Goal: Task Accomplishment & Management: Use online tool/utility

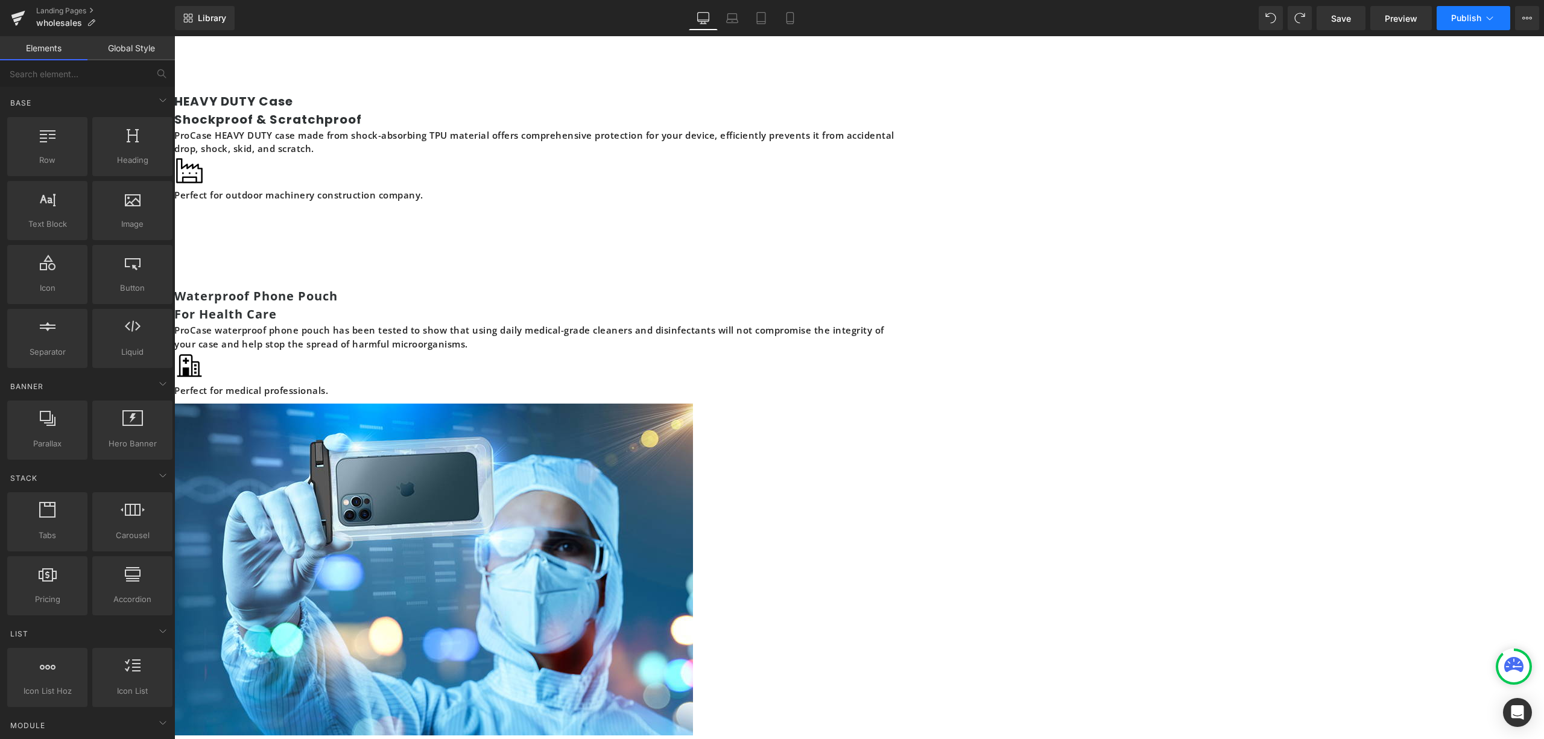
click at [1470, 17] on span "Publish" at bounding box center [1466, 18] width 30 height 10
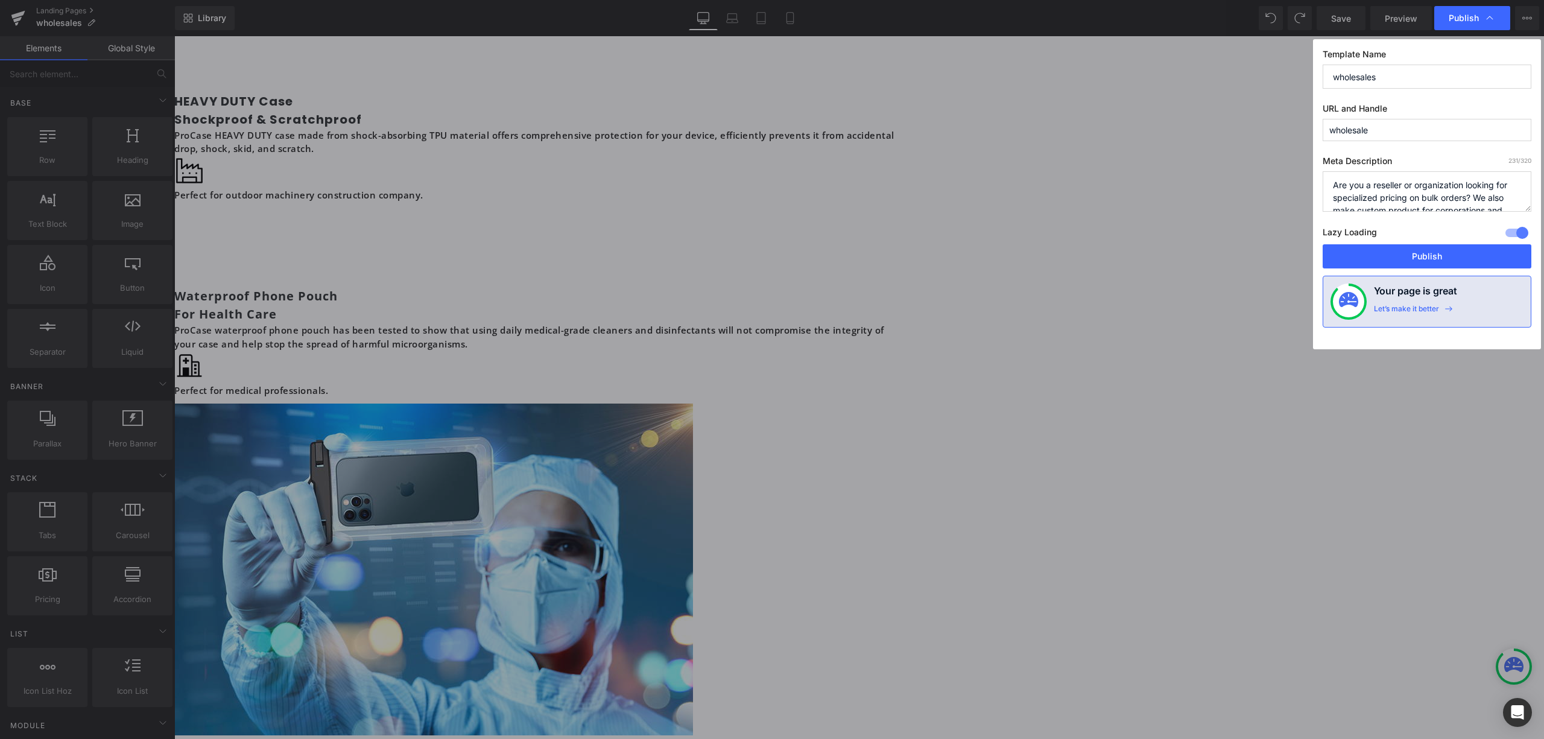
click at [1512, 235] on div at bounding box center [1516, 232] width 29 height 19
click at [1501, 247] on button "Publish" at bounding box center [1426, 256] width 209 height 24
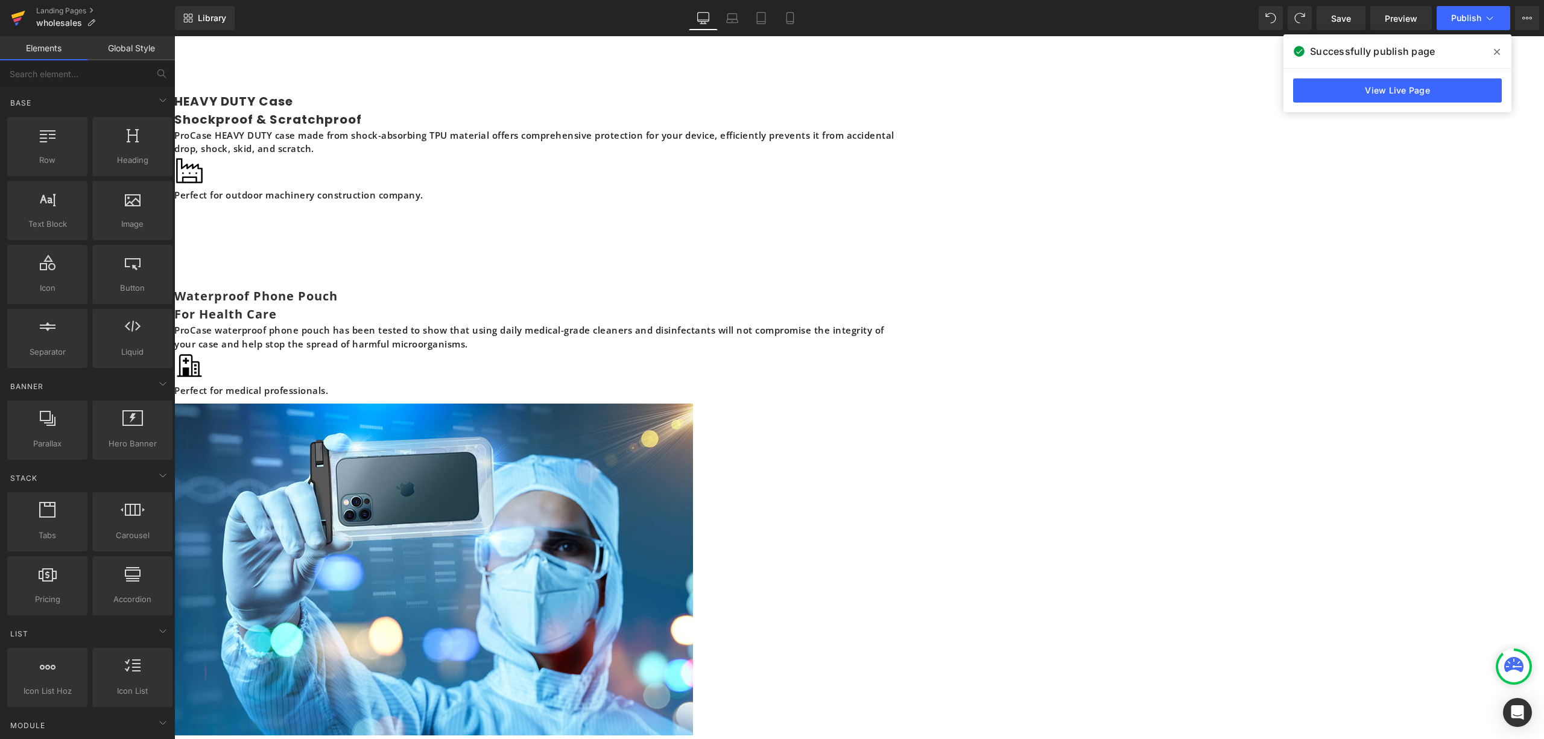
click at [22, 8] on icon at bounding box center [18, 18] width 14 height 30
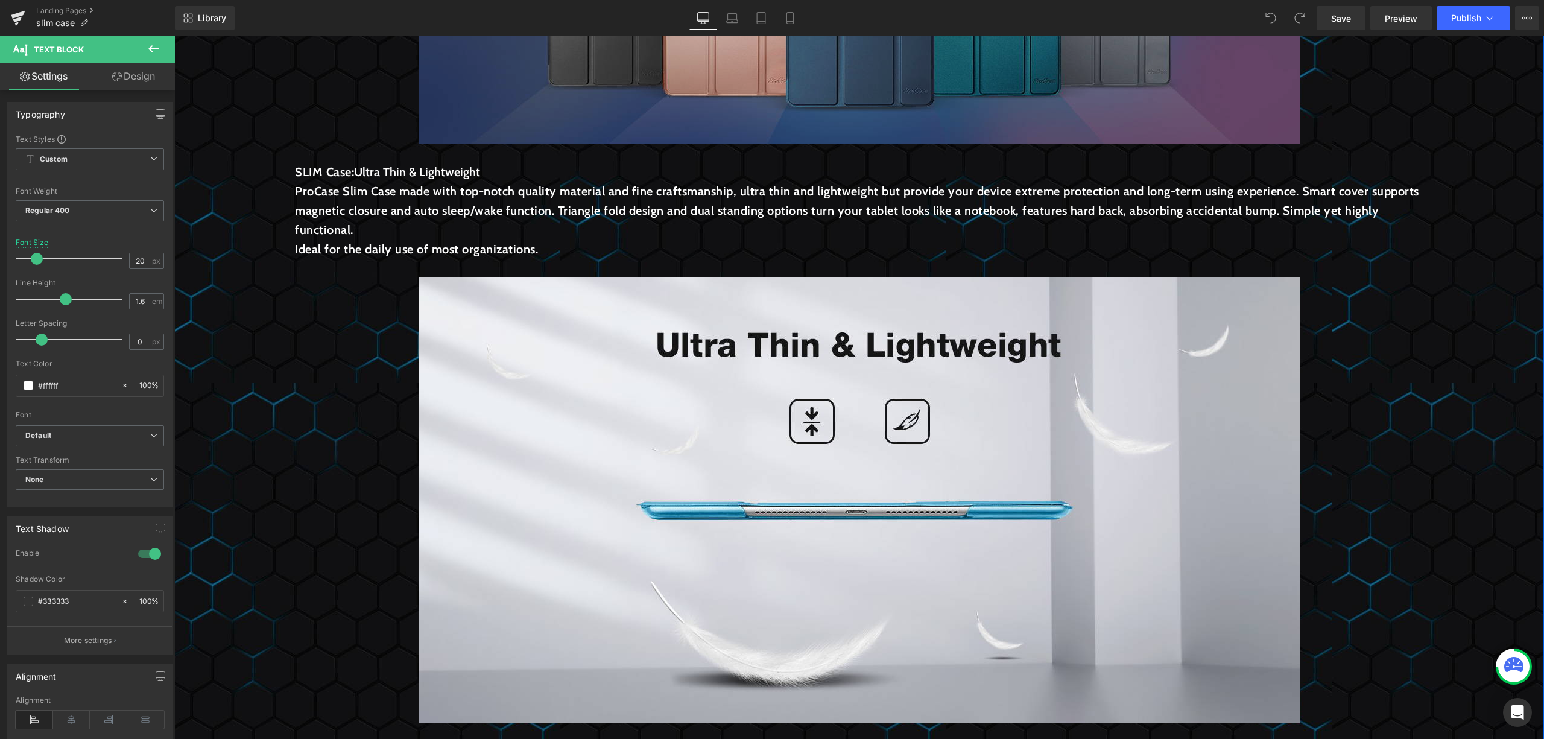
scroll to position [321, 0]
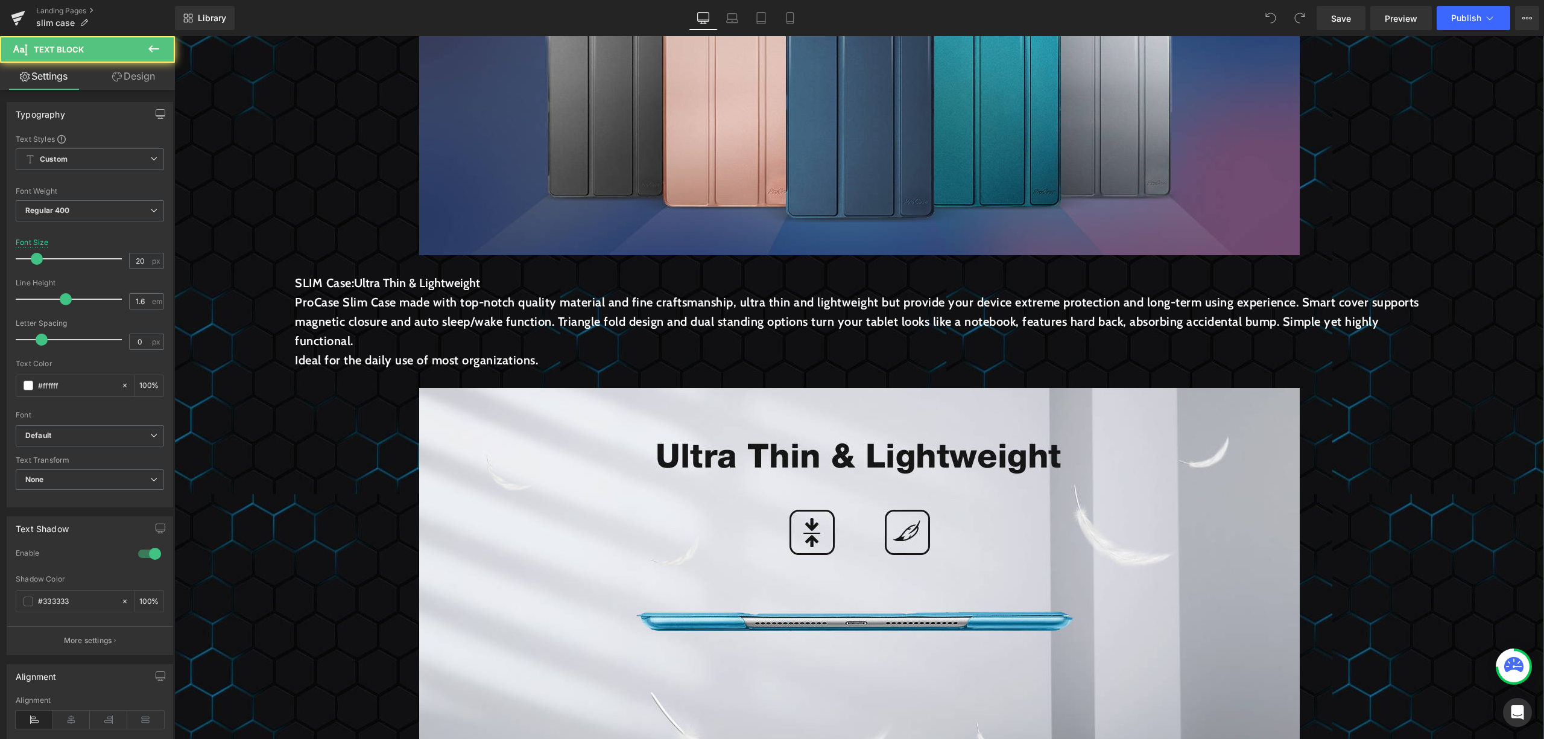
click at [645, 351] on p "Ideal for the daily use of most organizations." at bounding box center [859, 359] width 1128 height 19
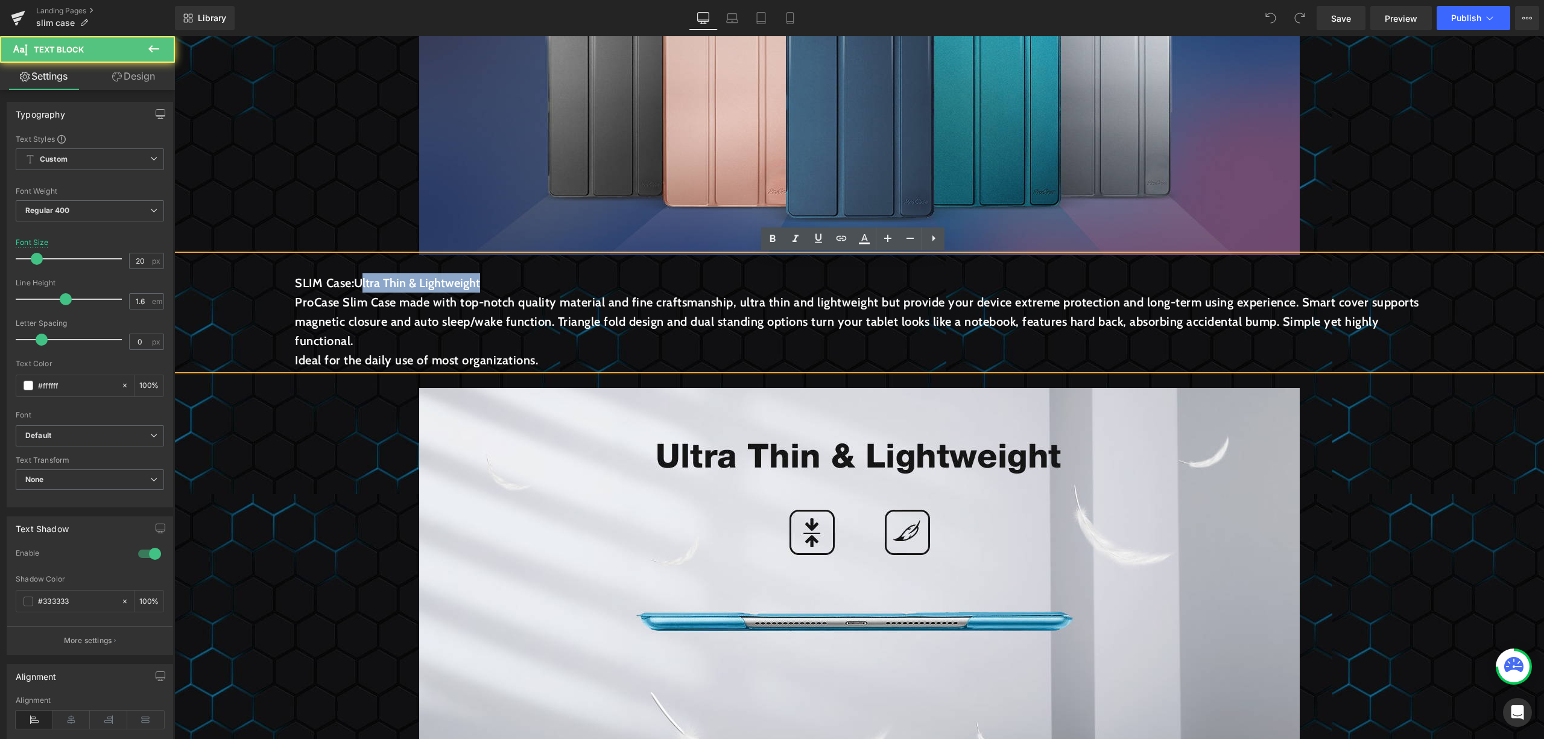
drag, startPoint x: 538, startPoint y: 267, endPoint x: 368, endPoint y: 281, distance: 171.3
click at [368, 281] on div "SLIM Case: Ultra Thin & Lightweight ProCase Slim Case made with top-notch quali…" at bounding box center [858, 312] width 1369 height 115
click at [368, 302] on p "ProCase Slim Case made with top-notch quality material and fine craftsmanship, …" at bounding box center [859, 321] width 1128 height 58
drag, startPoint x: 557, startPoint y: 297, endPoint x: 995, endPoint y: 271, distance: 438.5
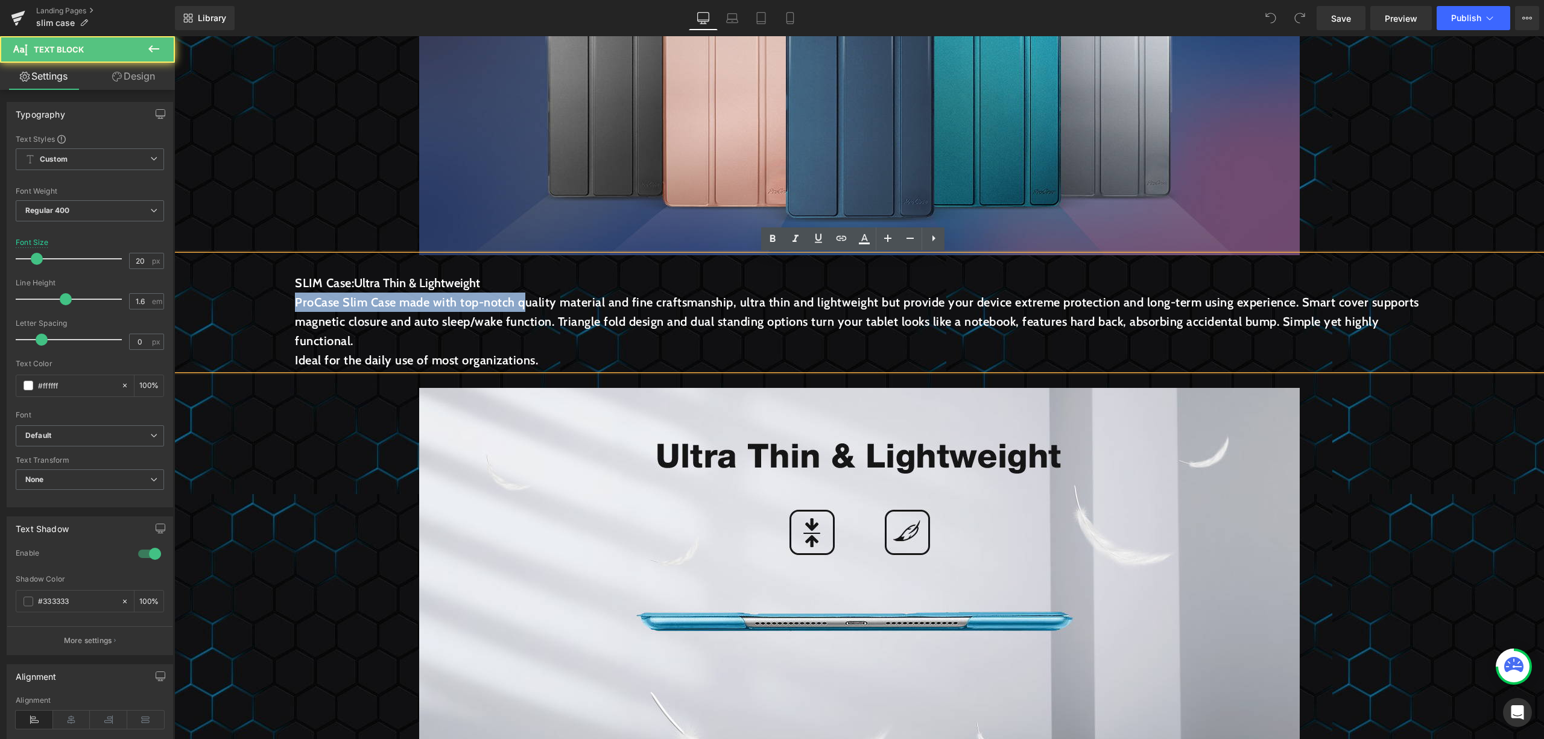
click at [1122, 271] on div "SLIM Case: Ultra Thin & Lightweight ProCase Slim Case made with top-notch quali…" at bounding box center [858, 312] width 1369 height 115
click at [784, 336] on p "ProCase Slim Case made with top-notch quality material and fine craftsmanship, …" at bounding box center [859, 321] width 1128 height 58
click at [746, 364] on p "Ideal for the daily use of most organizations." at bounding box center [859, 359] width 1128 height 19
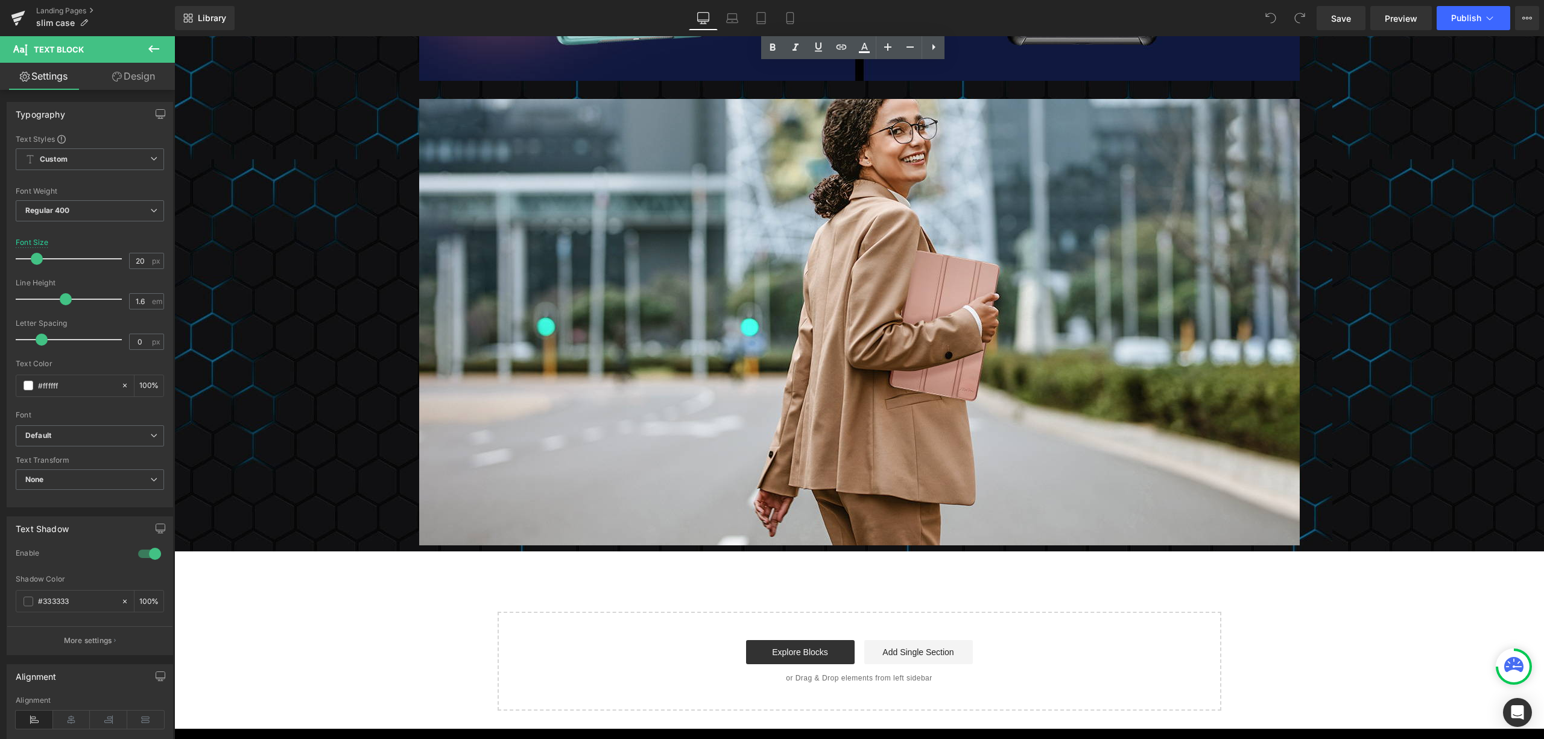
scroll to position [3119, 0]
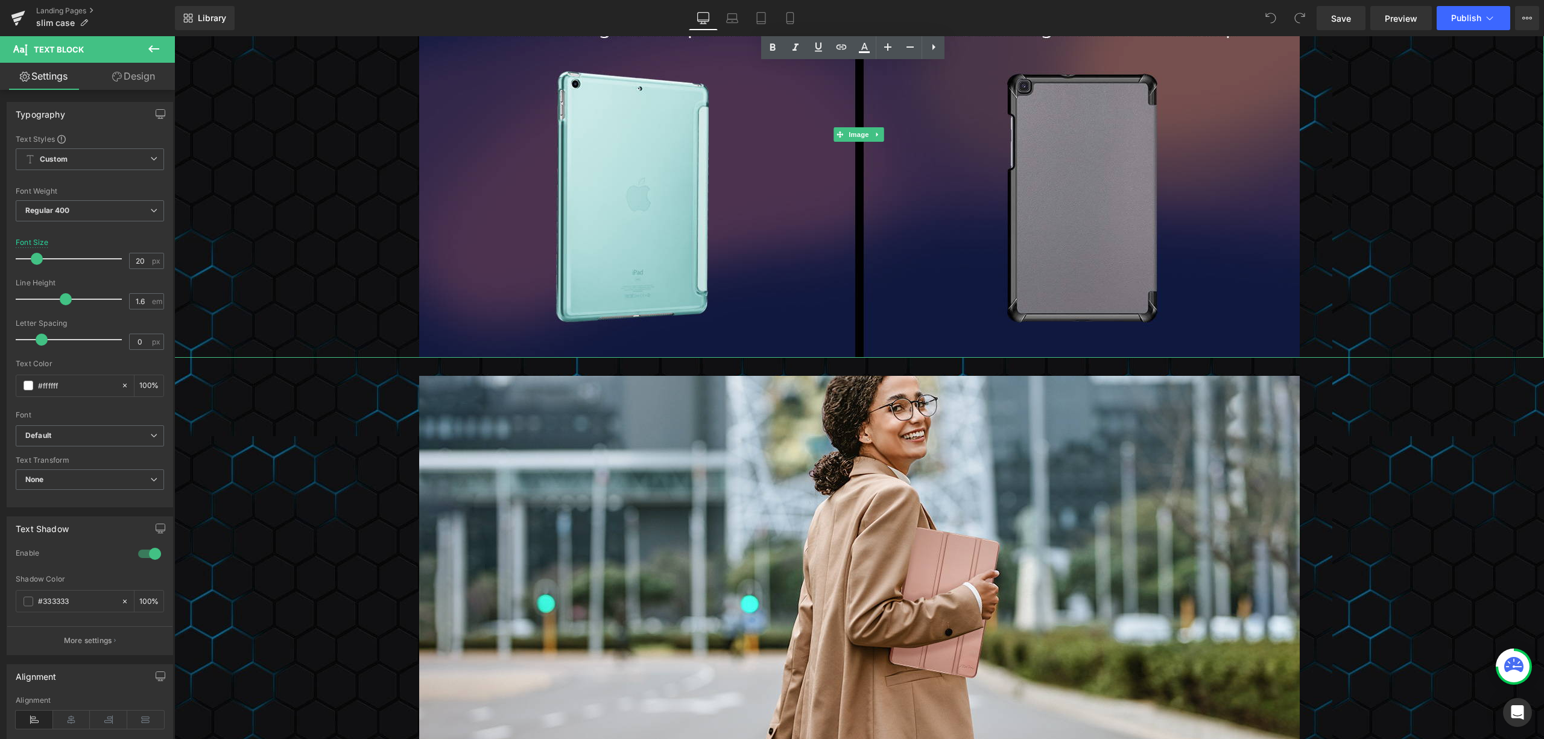
click at [1378, 352] on div at bounding box center [858, 134] width 1369 height 446
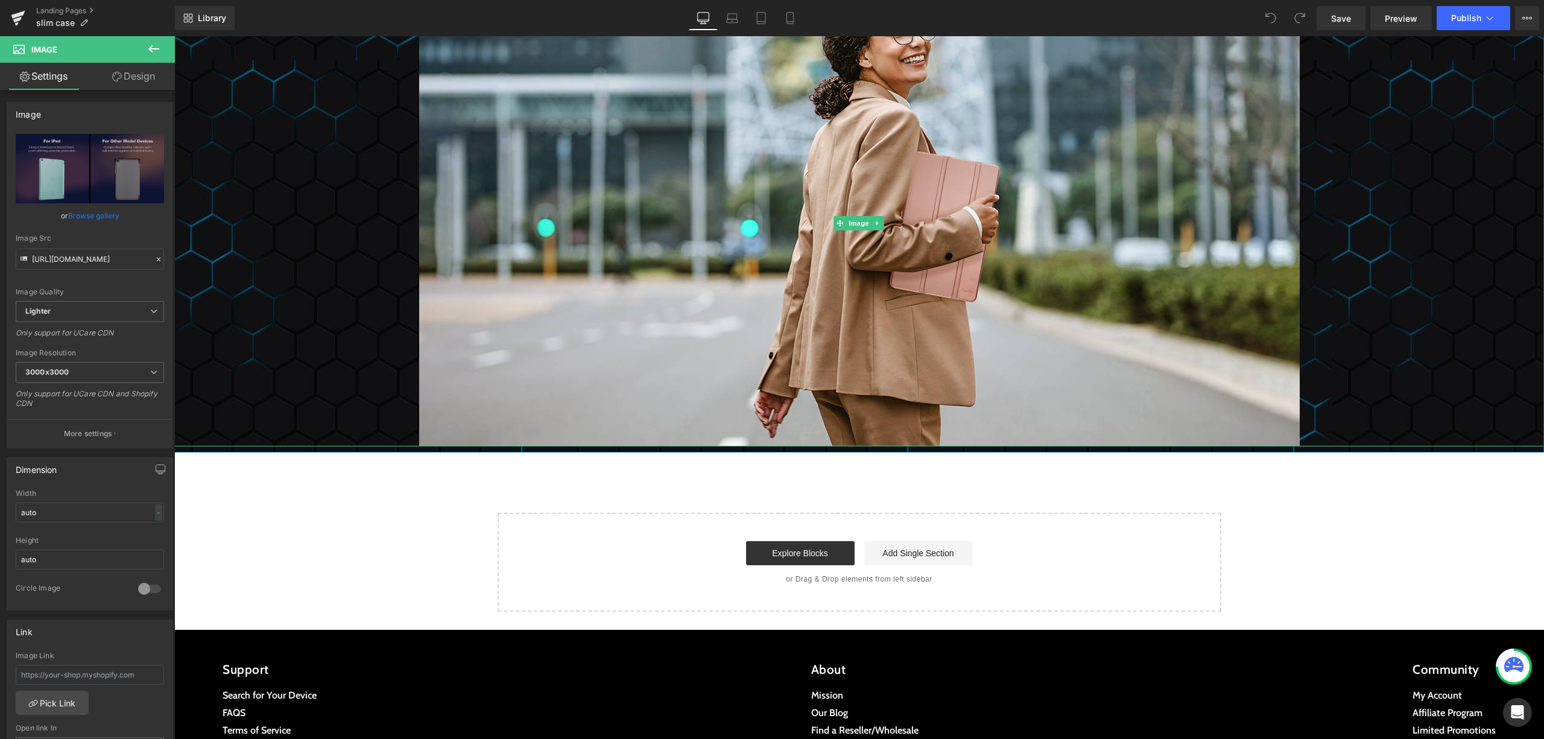
scroll to position [3521, 0]
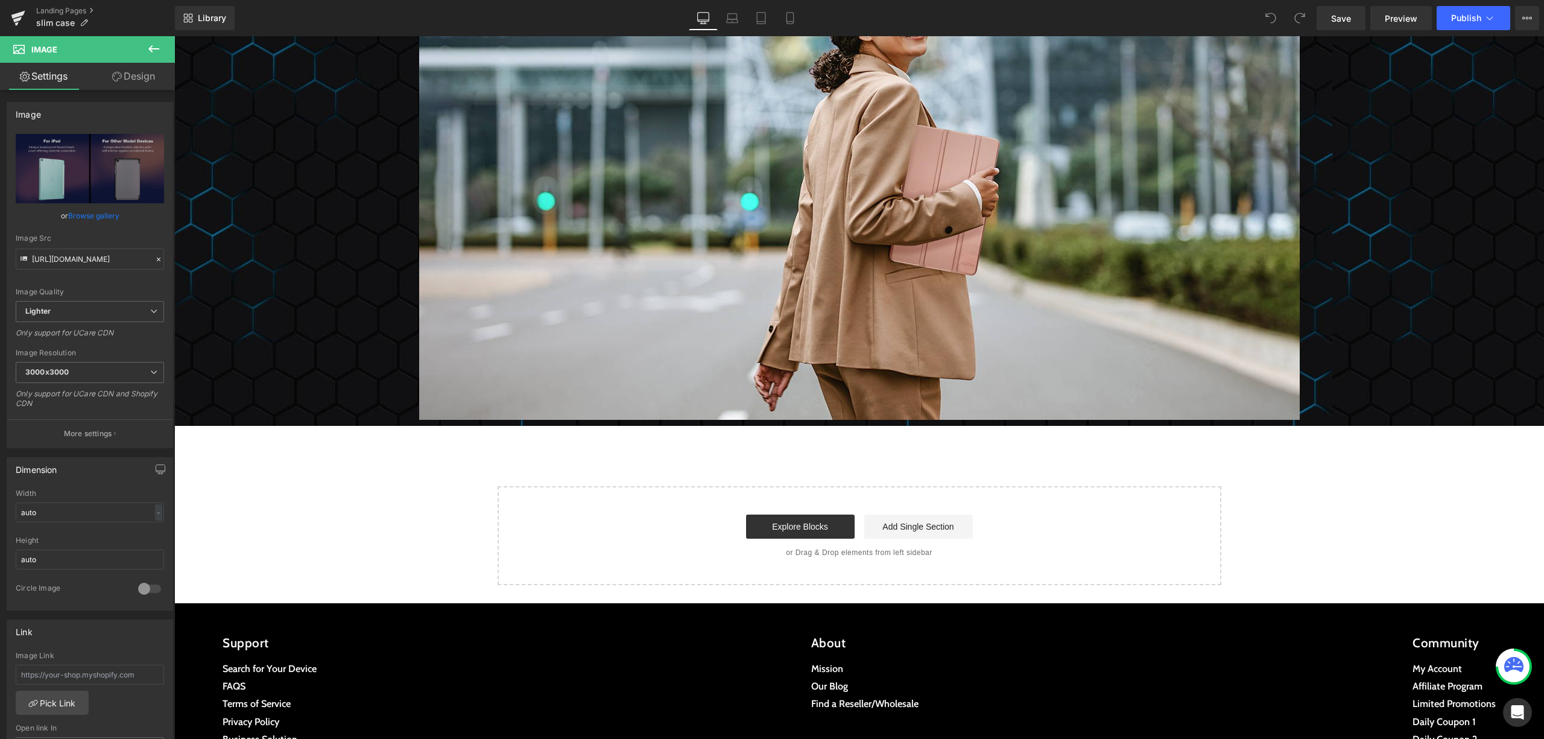
click at [174, 36] on div at bounding box center [174, 36] width 0 height 0
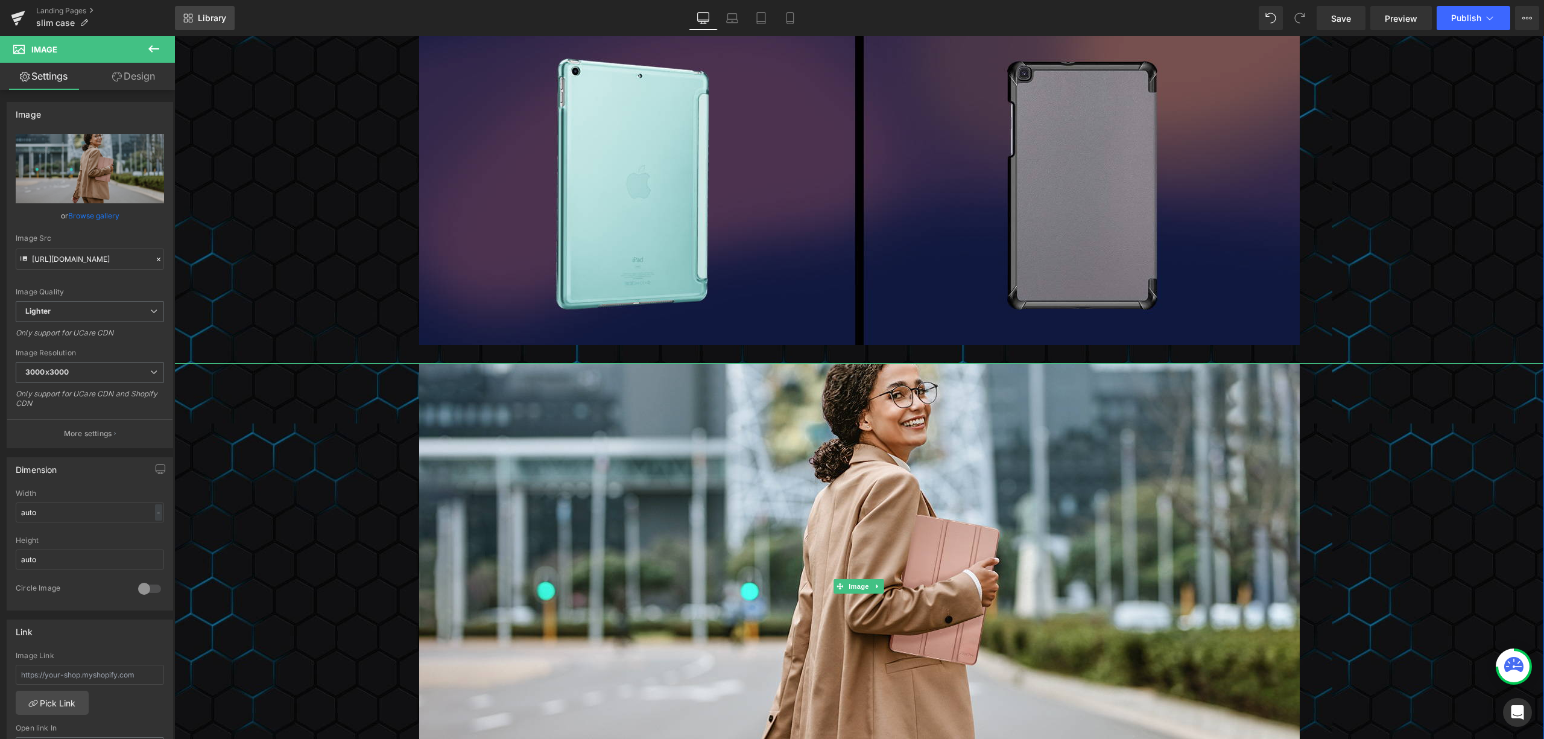
scroll to position [3119, 0]
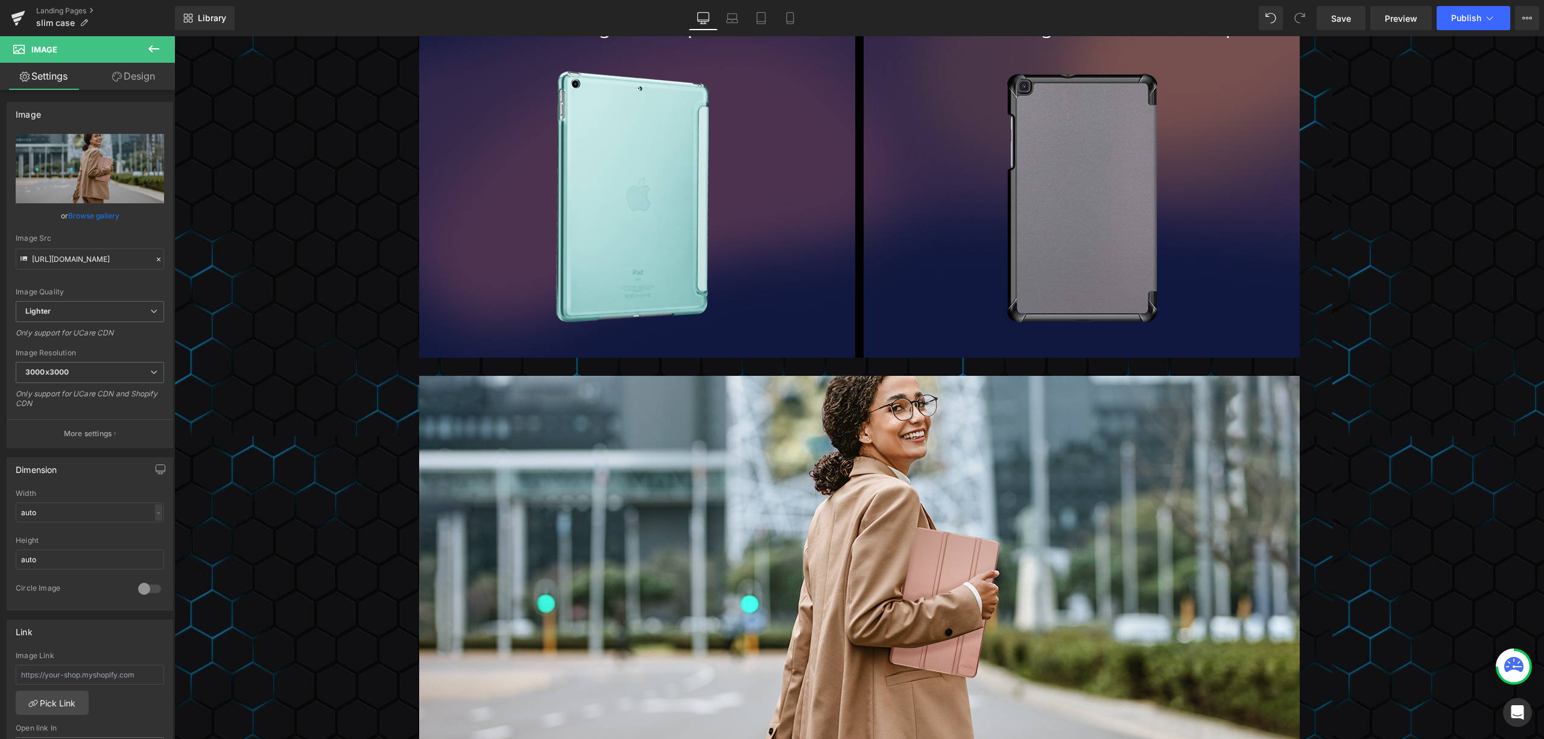
click at [147, 51] on icon at bounding box center [154, 49] width 14 height 14
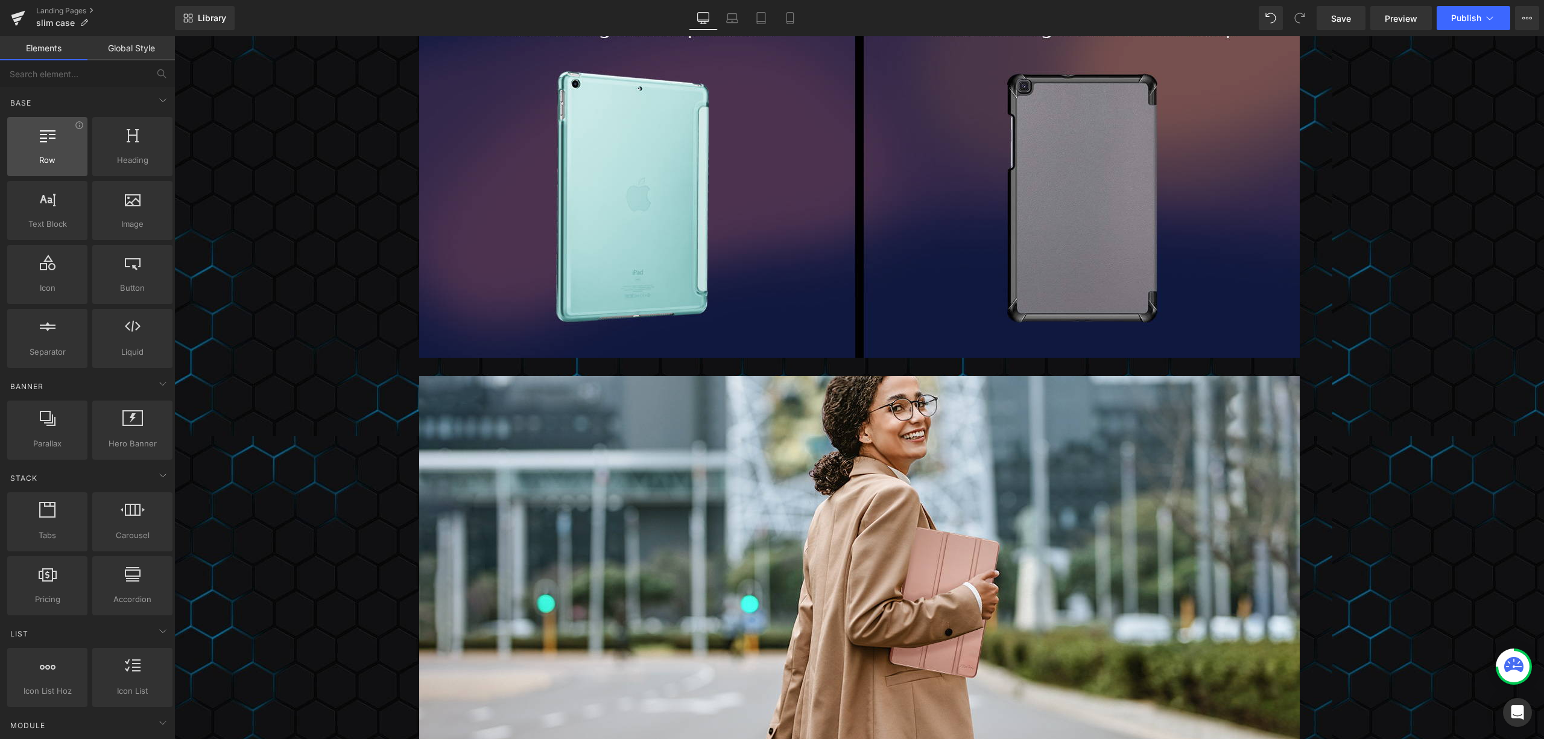
click at [56, 122] on div "Row rows, columns, layouts, div" at bounding box center [47, 146] width 80 height 59
click at [58, 142] on div at bounding box center [47, 140] width 73 height 27
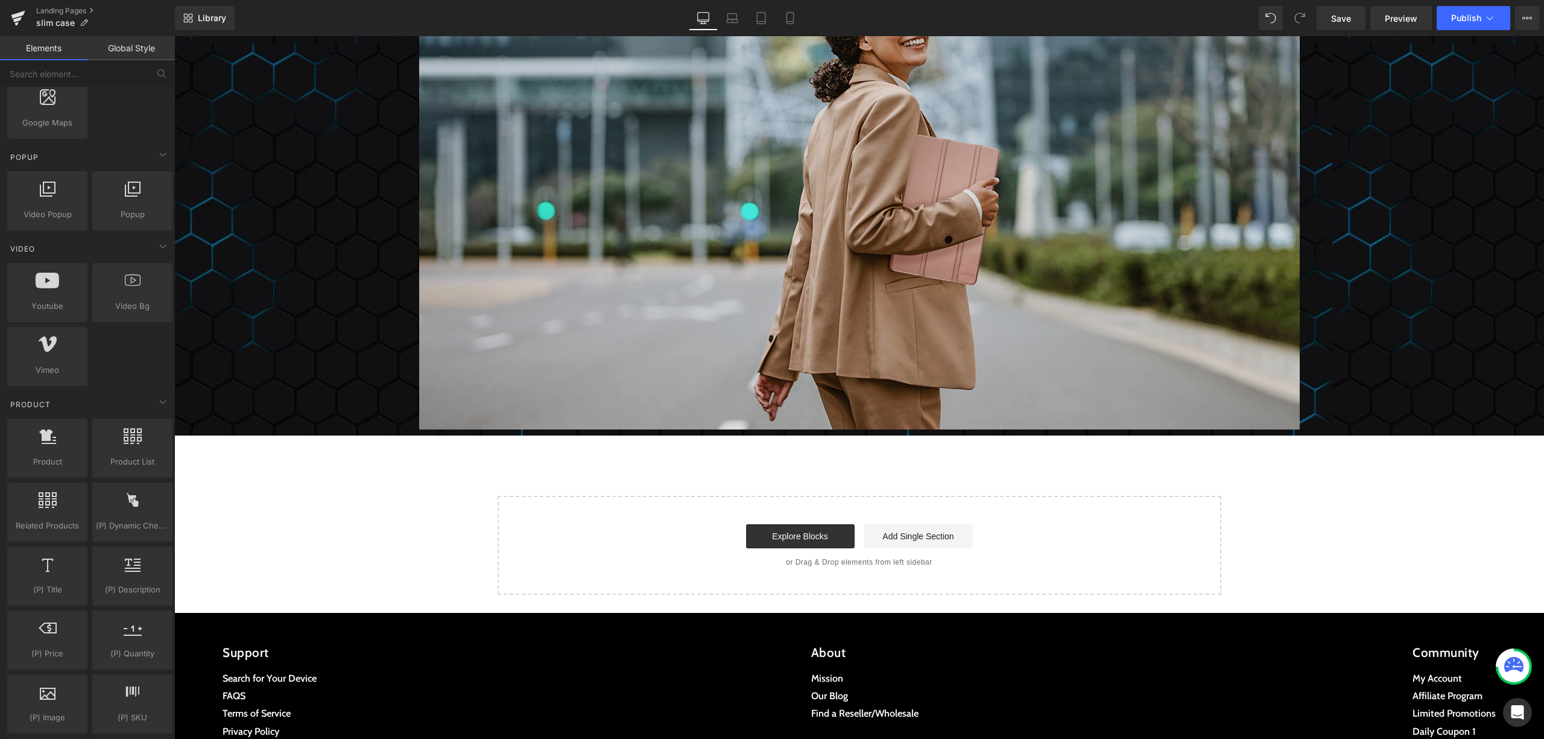
scroll to position [3521, 0]
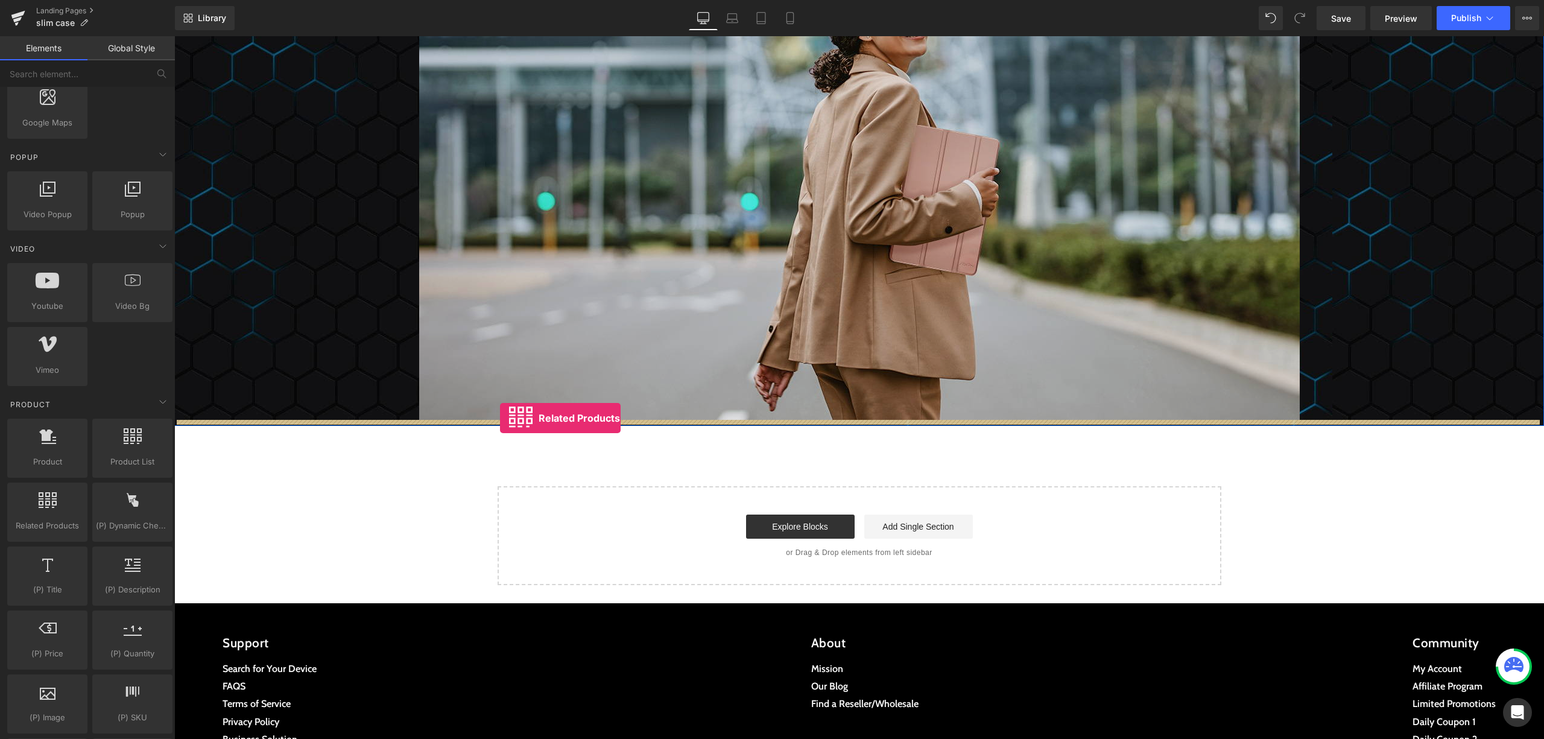
drag, startPoint x: 201, startPoint y: 549, endPoint x: 500, endPoint y: 418, distance: 325.9
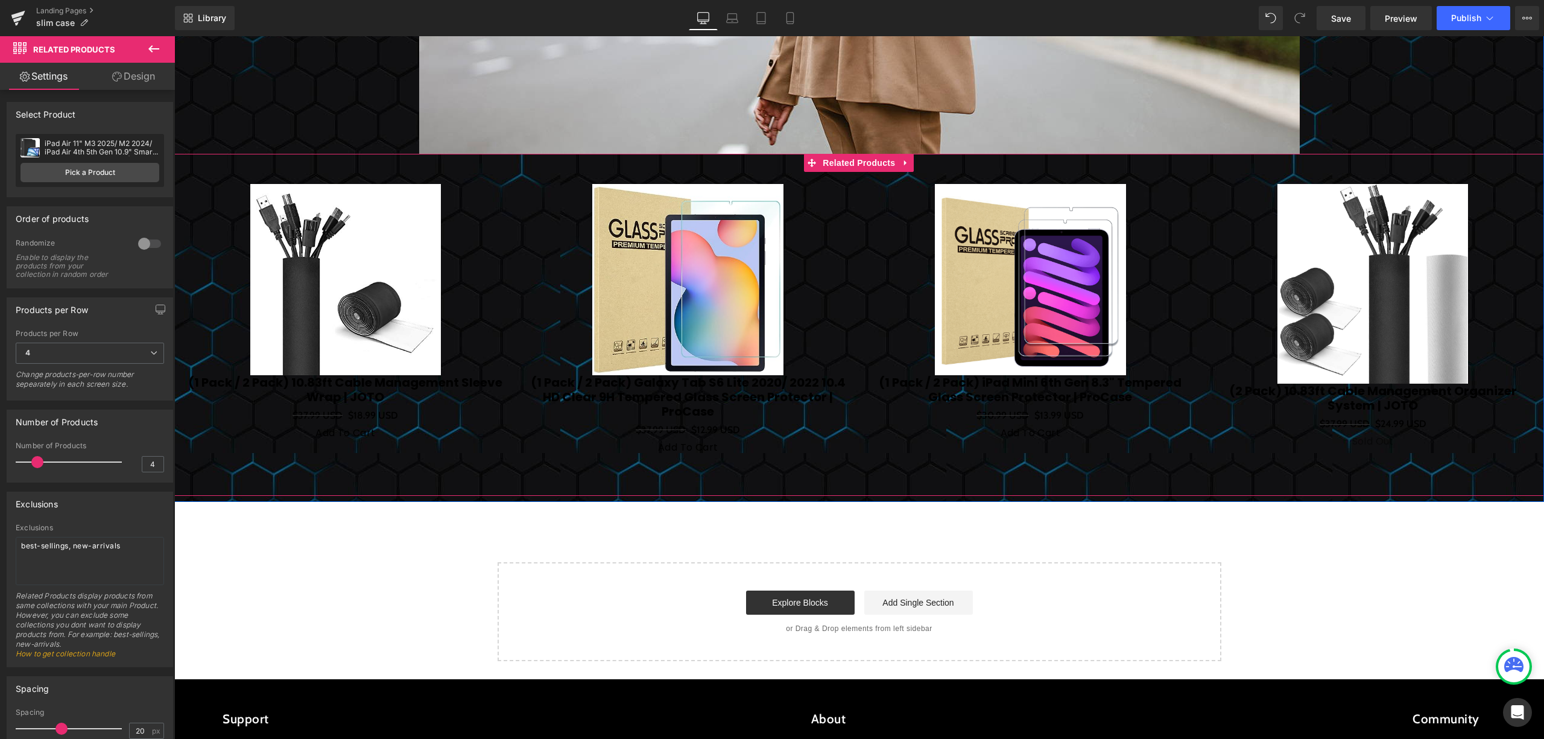
scroll to position [3843, 0]
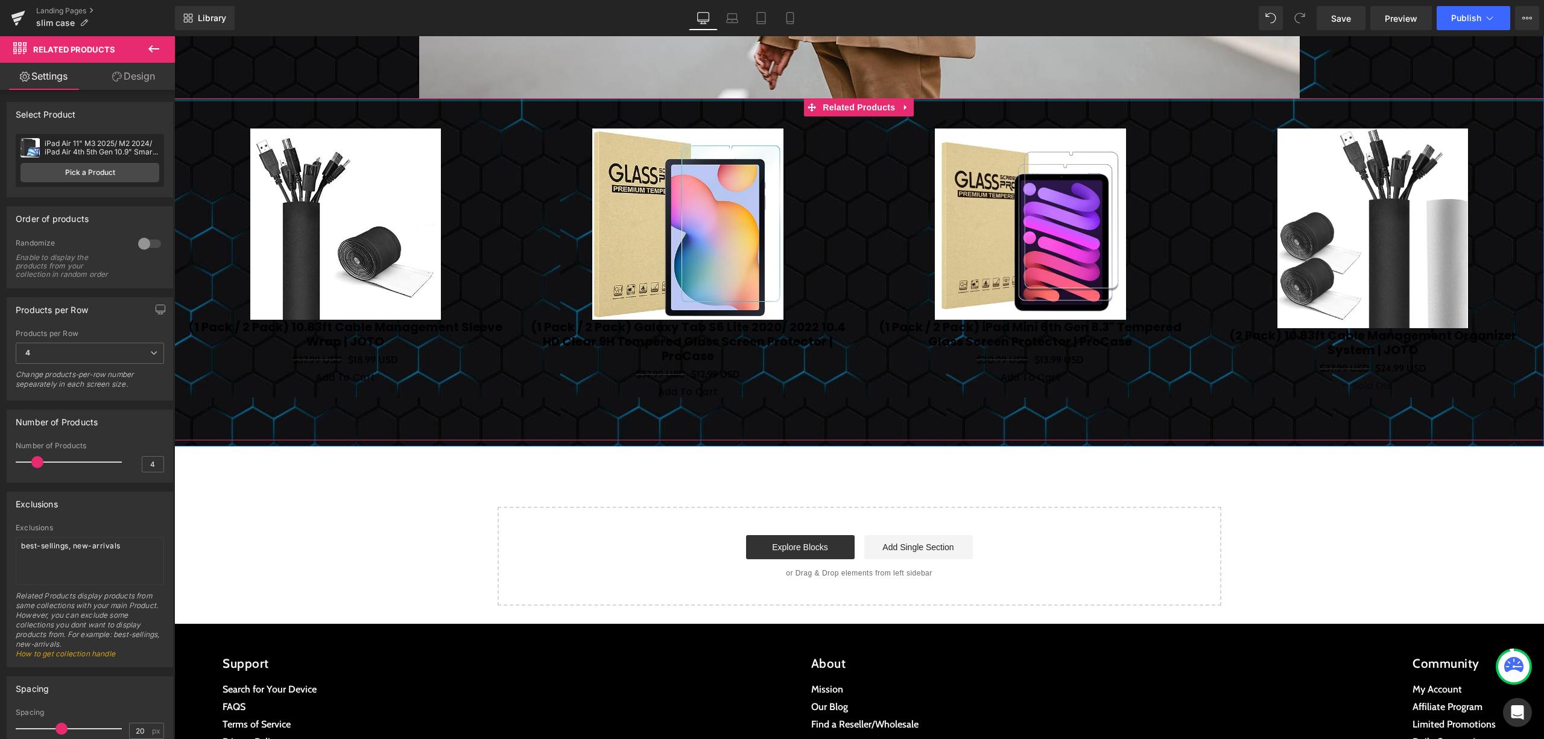
click at [911, 100] on div at bounding box center [858, 99] width 1369 height 3
click at [891, 109] on span "Related Products" at bounding box center [858, 108] width 78 height 18
click at [891, 109] on ul "Related Products" at bounding box center [859, 107] width 110 height 18
click at [807, 109] on icon at bounding box center [811, 107] width 8 height 9
click at [898, 103] on link at bounding box center [906, 107] width 16 height 18
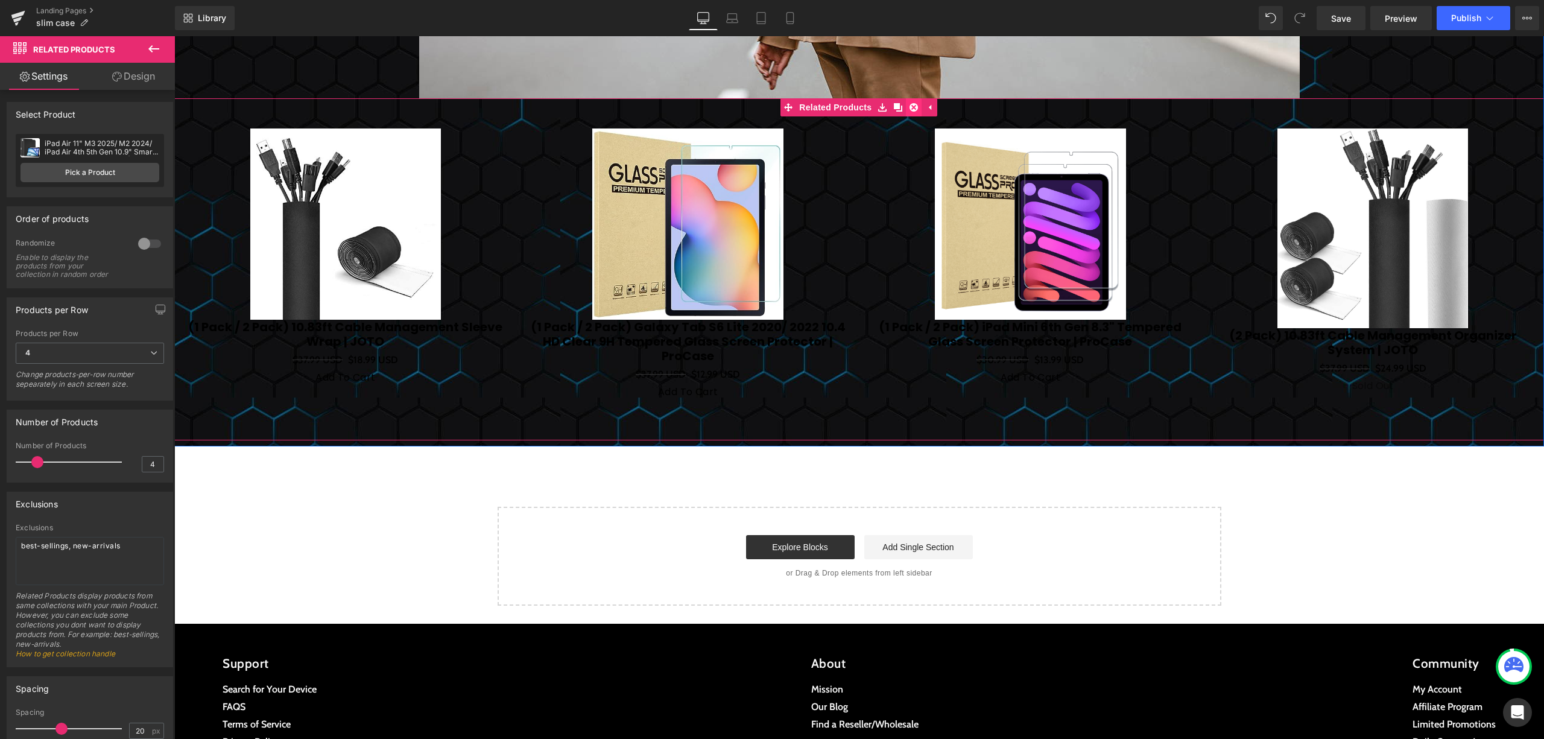
click at [909, 109] on icon at bounding box center [913, 107] width 8 height 8
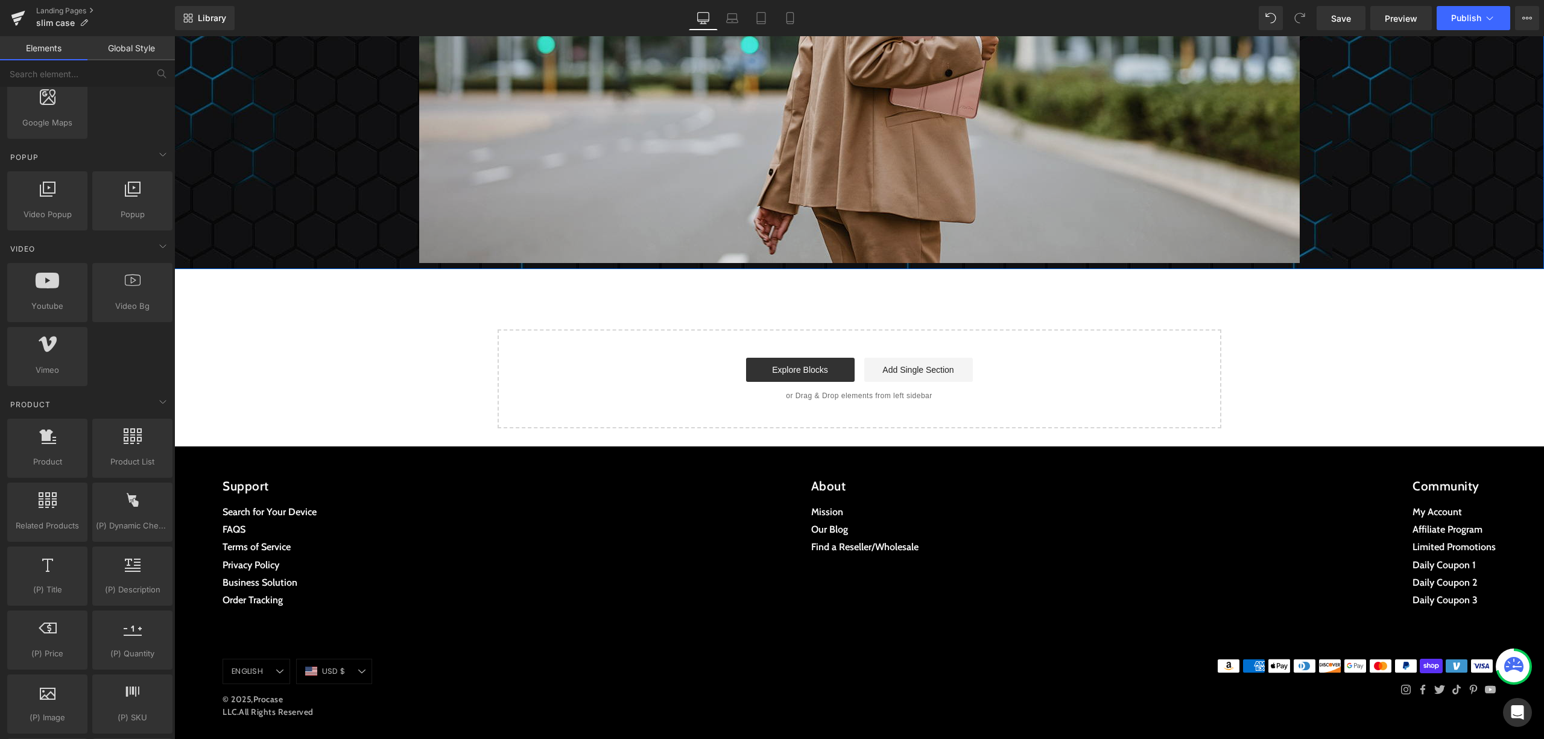
scroll to position [3676, 0]
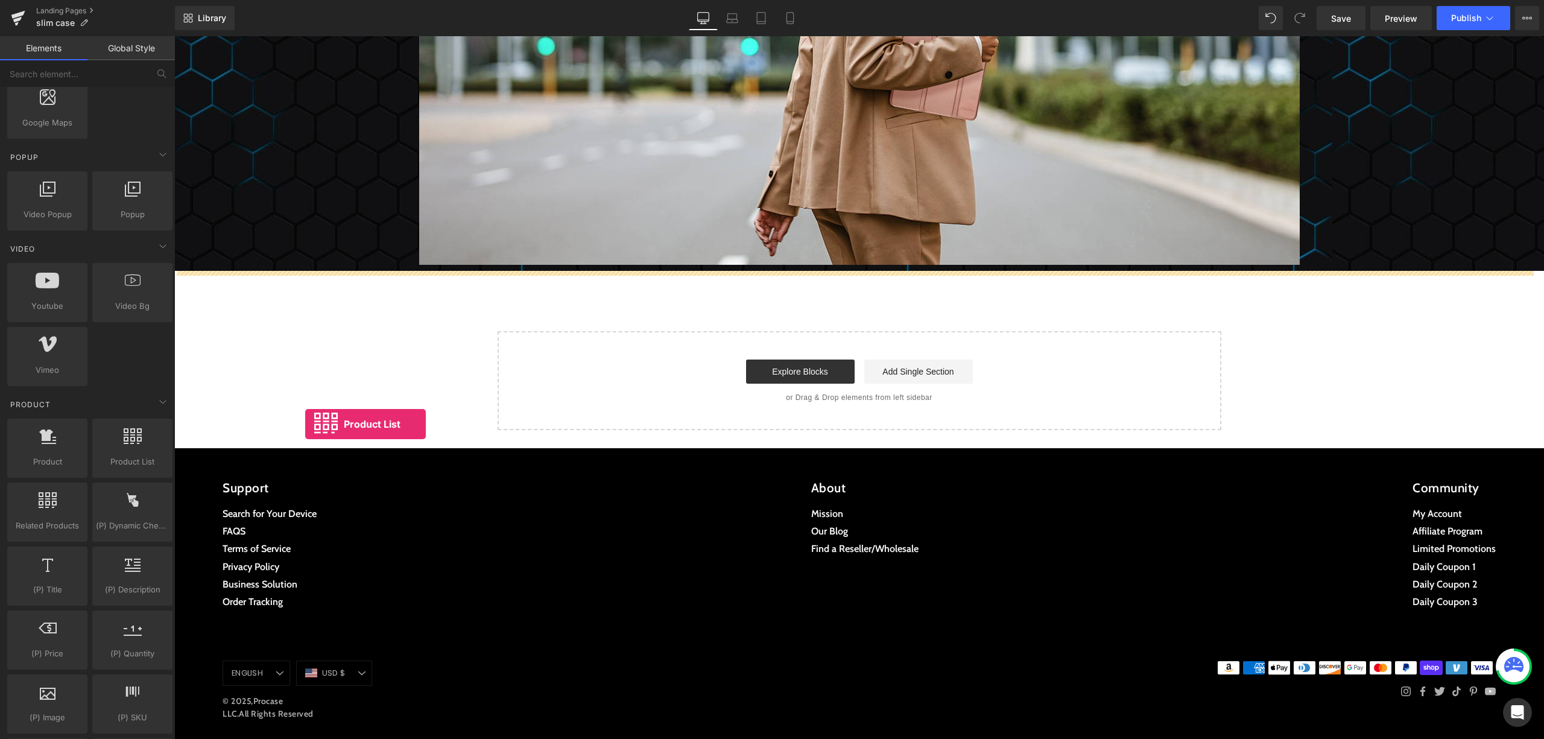
drag, startPoint x: 289, startPoint y: 462, endPoint x: 446, endPoint y: 362, distance: 186.5
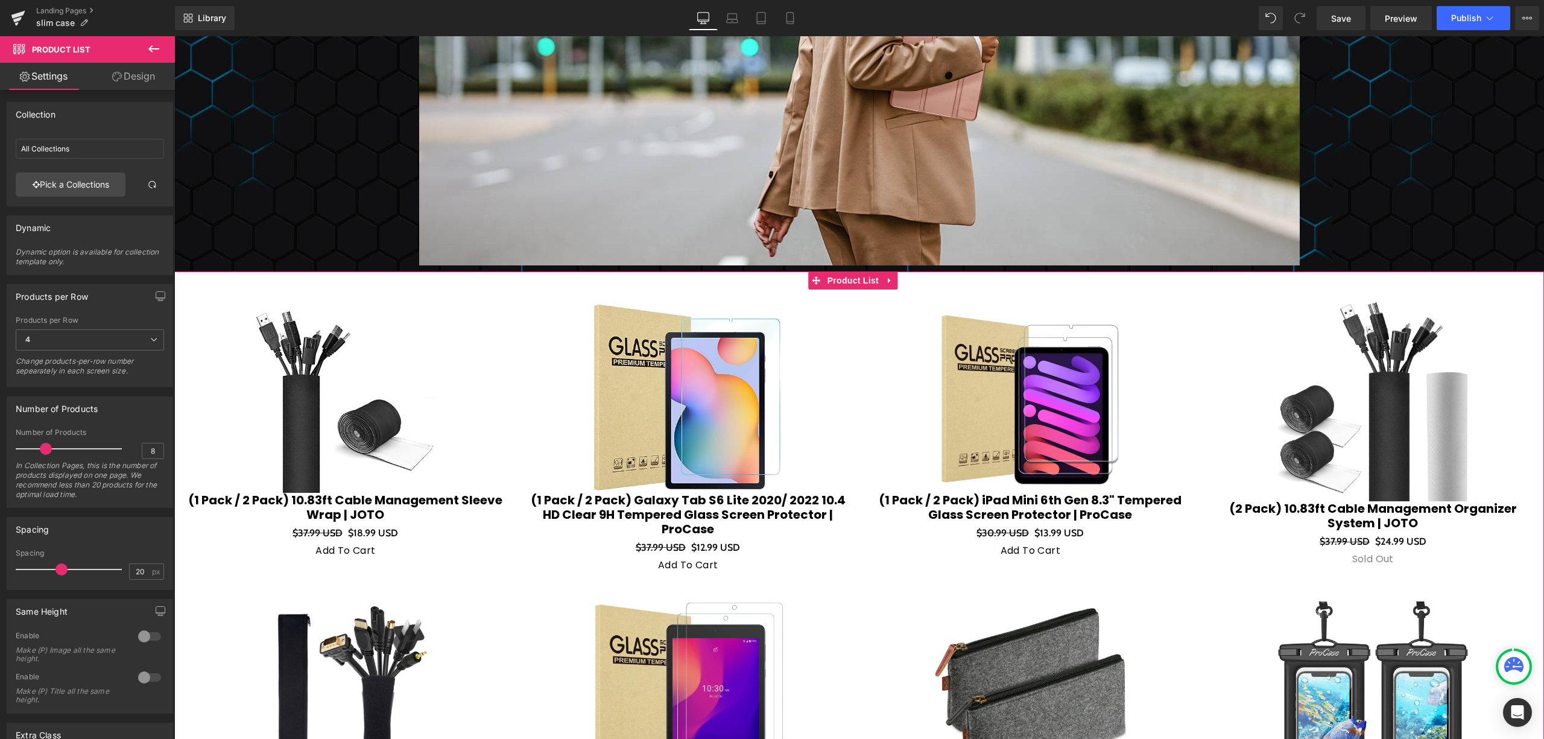
scroll to position [3596, 0]
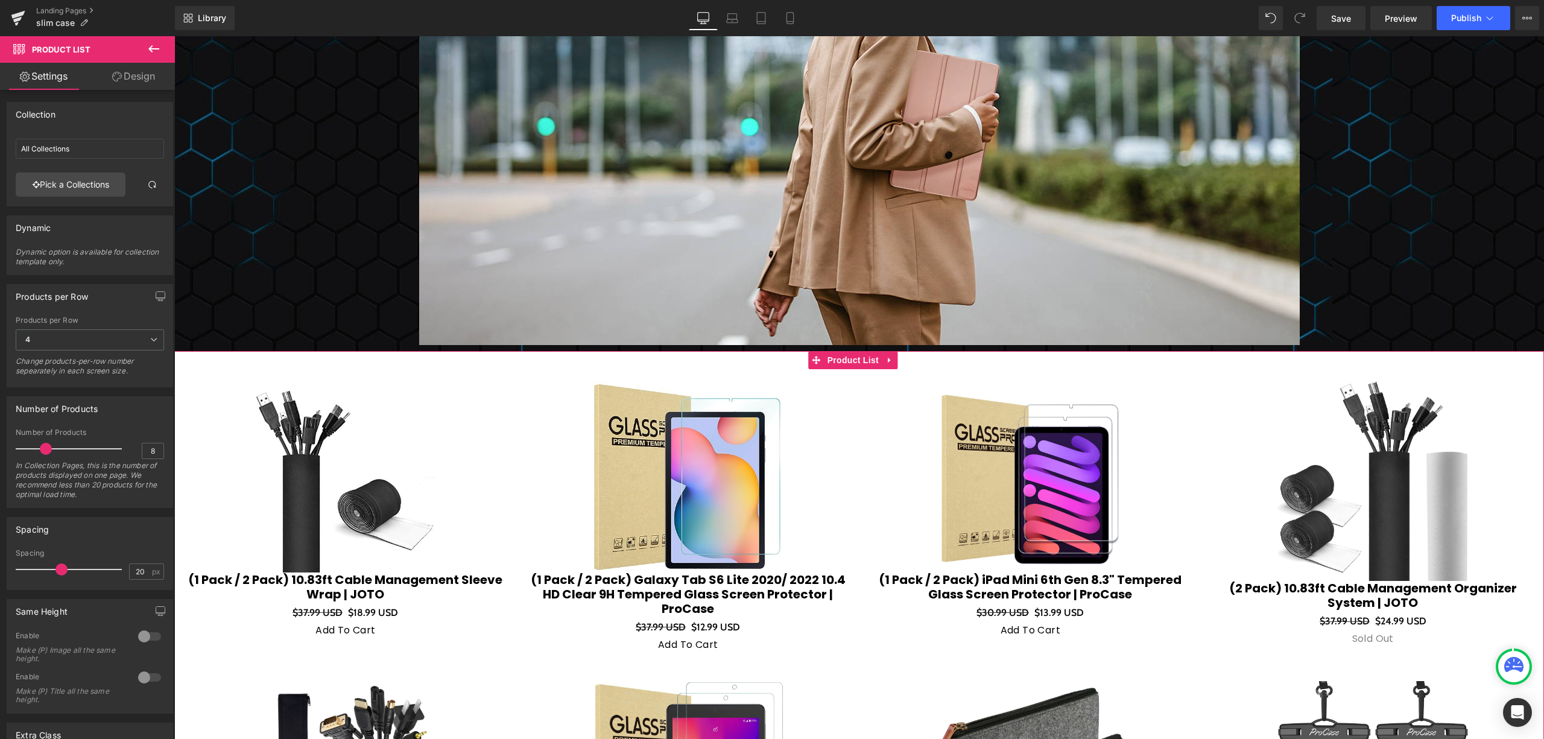
click at [884, 359] on link at bounding box center [890, 360] width 16 height 18
click at [891, 360] on link at bounding box center [897, 360] width 16 height 18
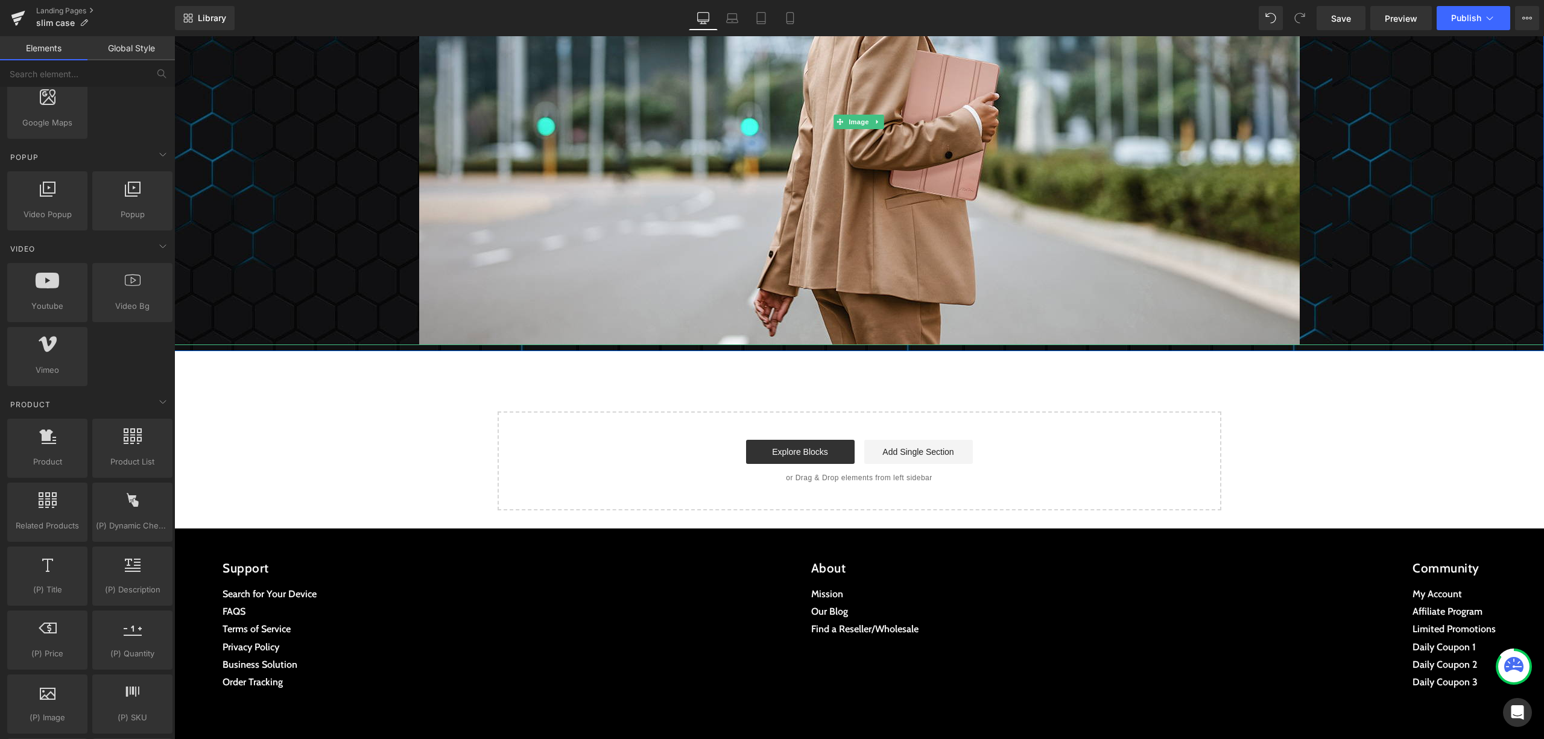
click at [1501, 210] on div at bounding box center [858, 122] width 1369 height 446
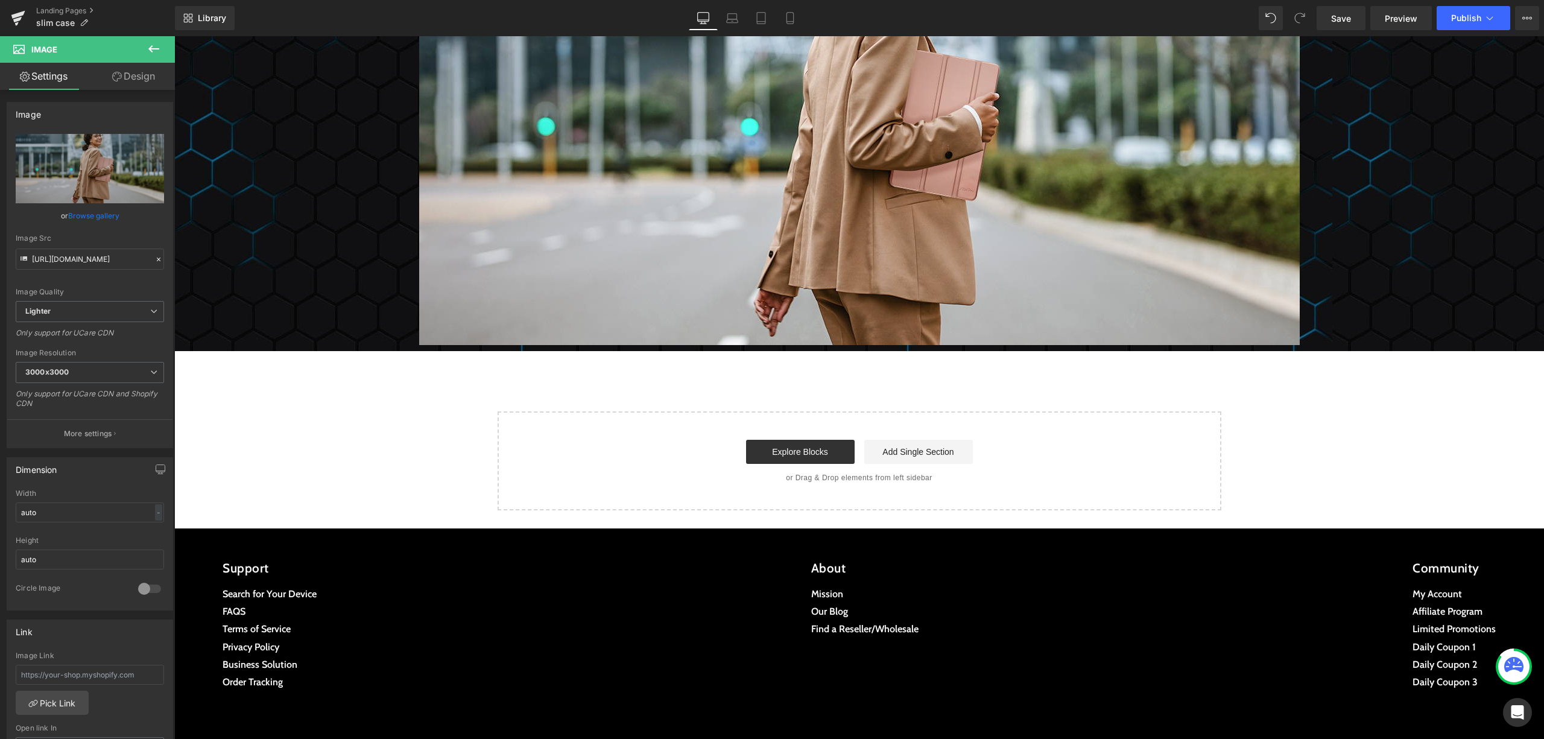
click at [160, 42] on icon at bounding box center [154, 49] width 14 height 14
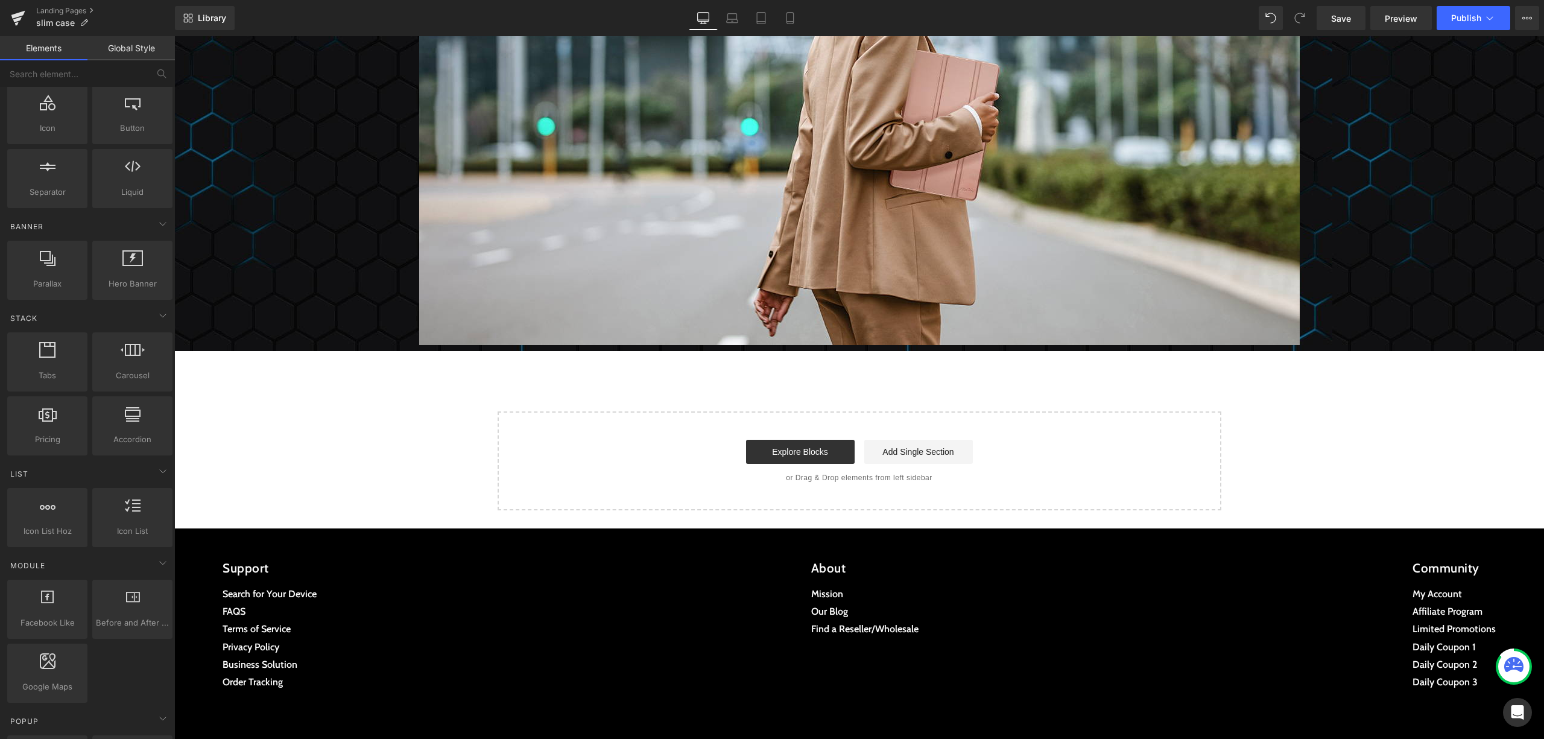
scroll to position [0, 0]
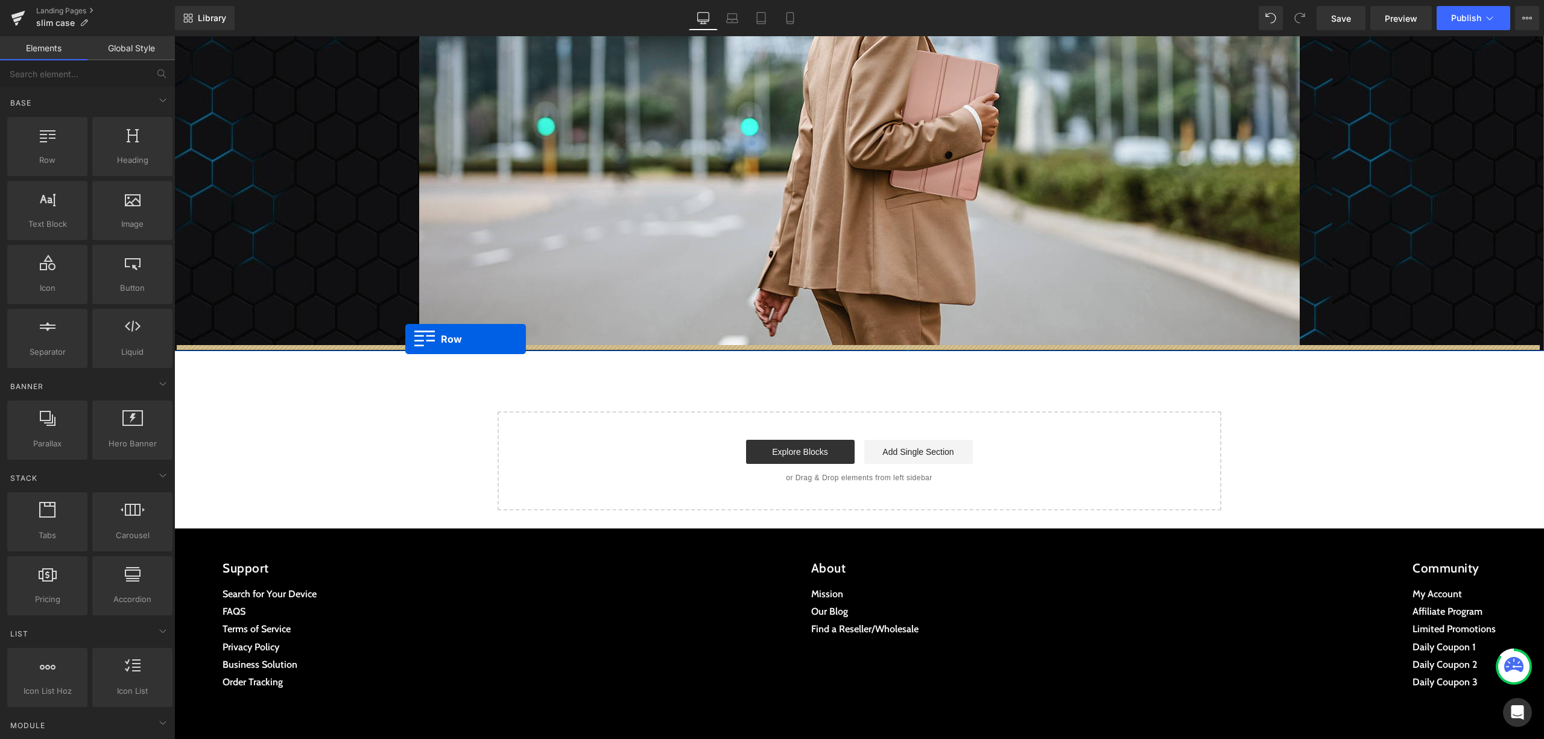
drag, startPoint x: 238, startPoint y: 172, endPoint x: 405, endPoint y: 339, distance: 236.2
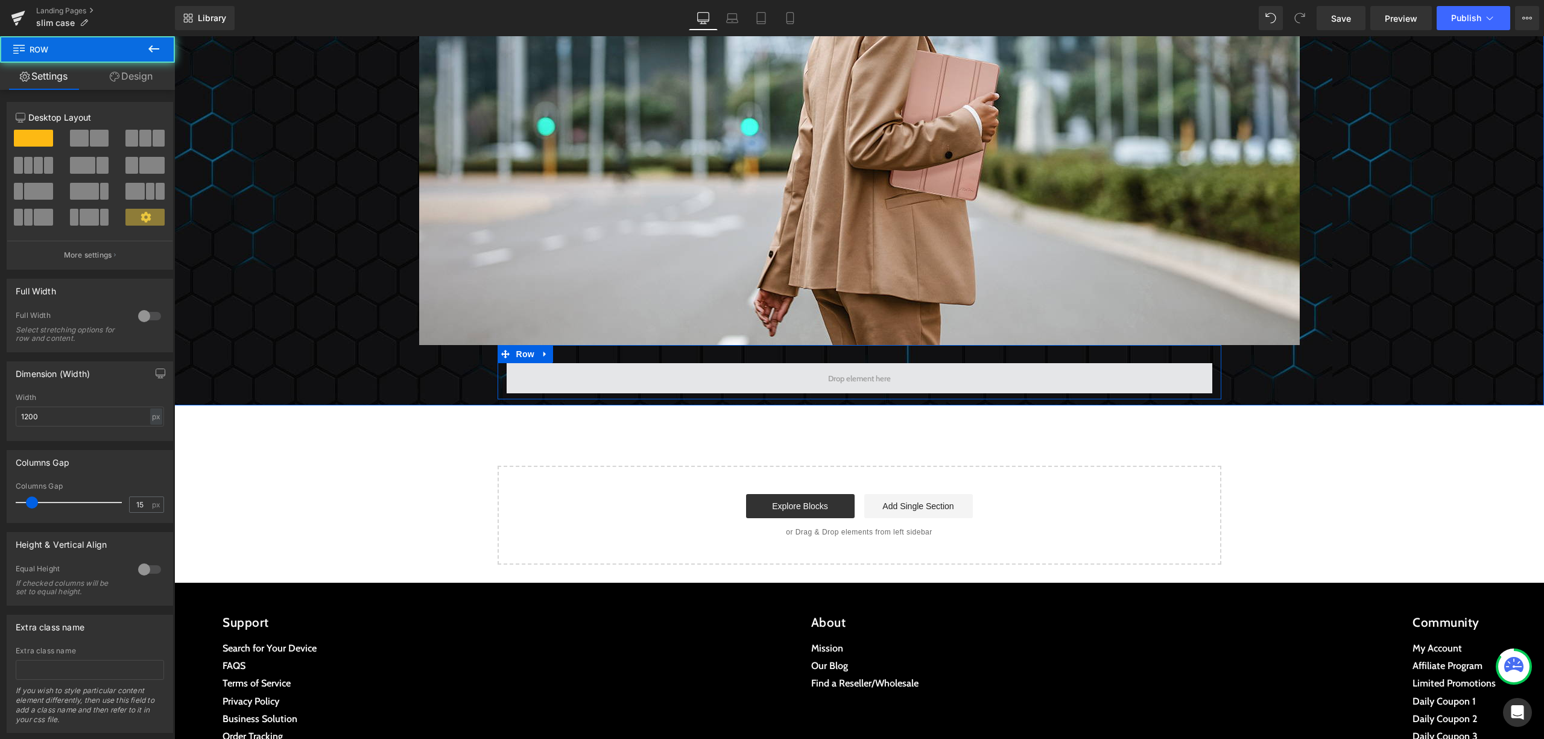
click at [778, 377] on span at bounding box center [859, 378] width 705 height 30
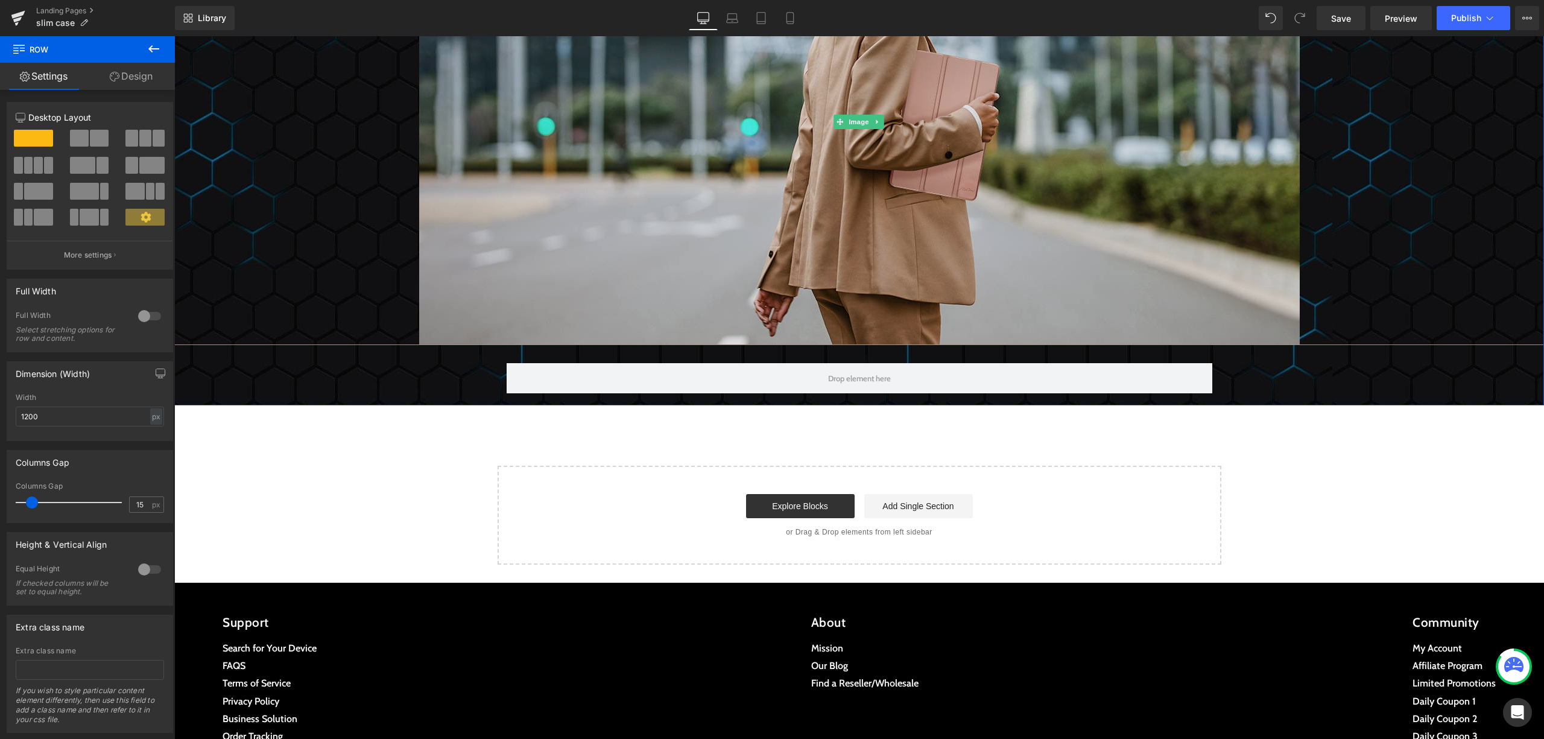
click at [437, 297] on img at bounding box center [859, 122] width 880 height 446
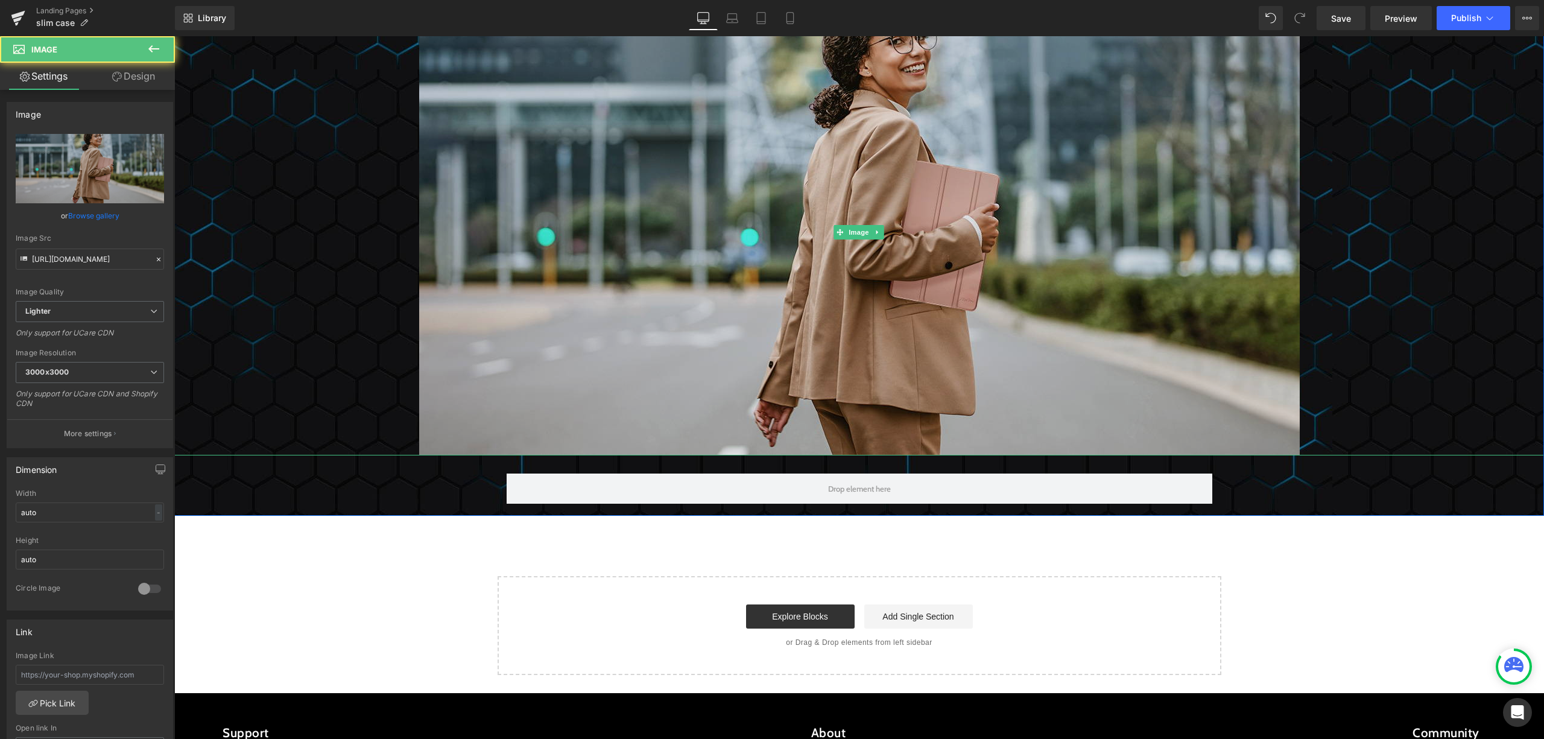
scroll to position [3274, 0]
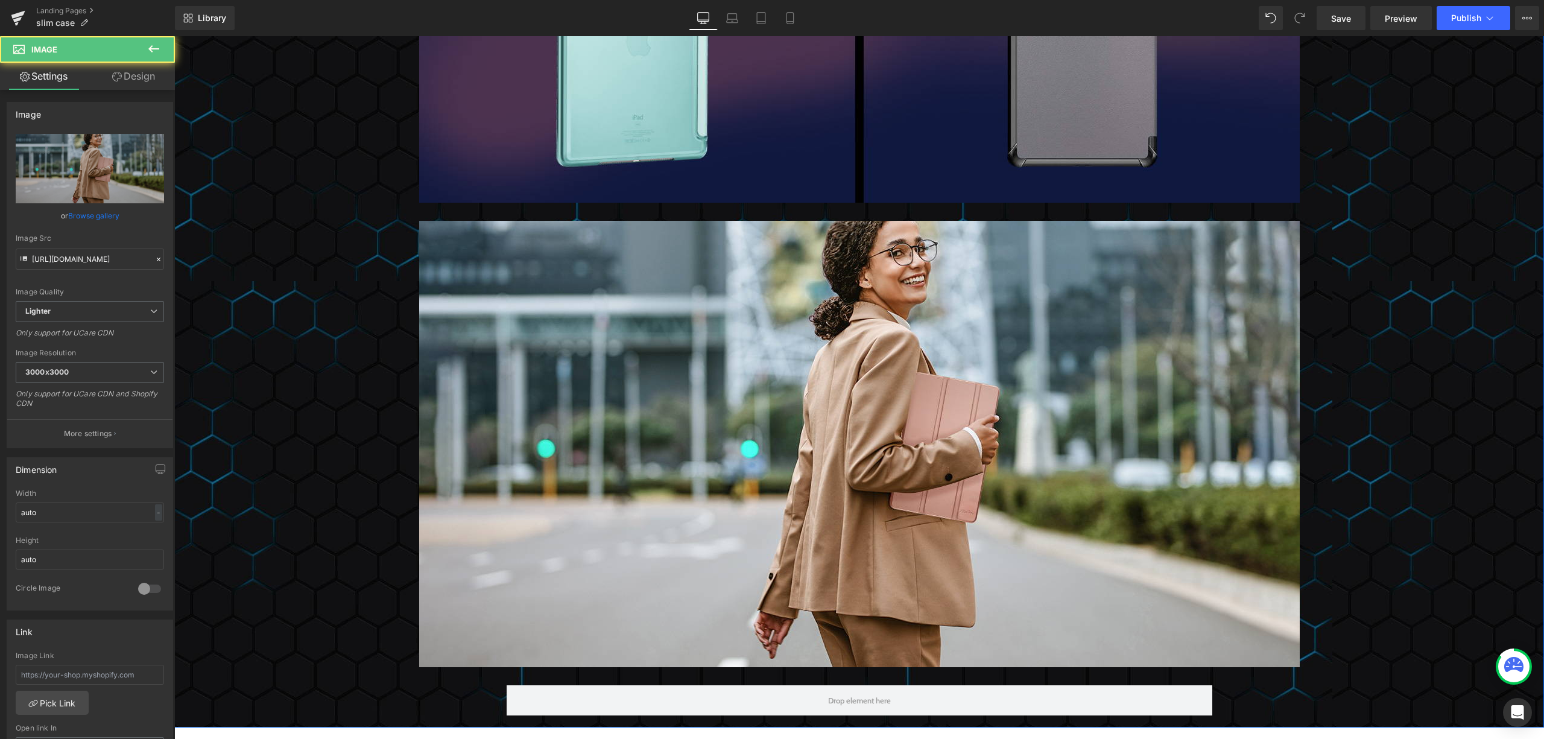
click at [281, 254] on div at bounding box center [858, 444] width 1369 height 446
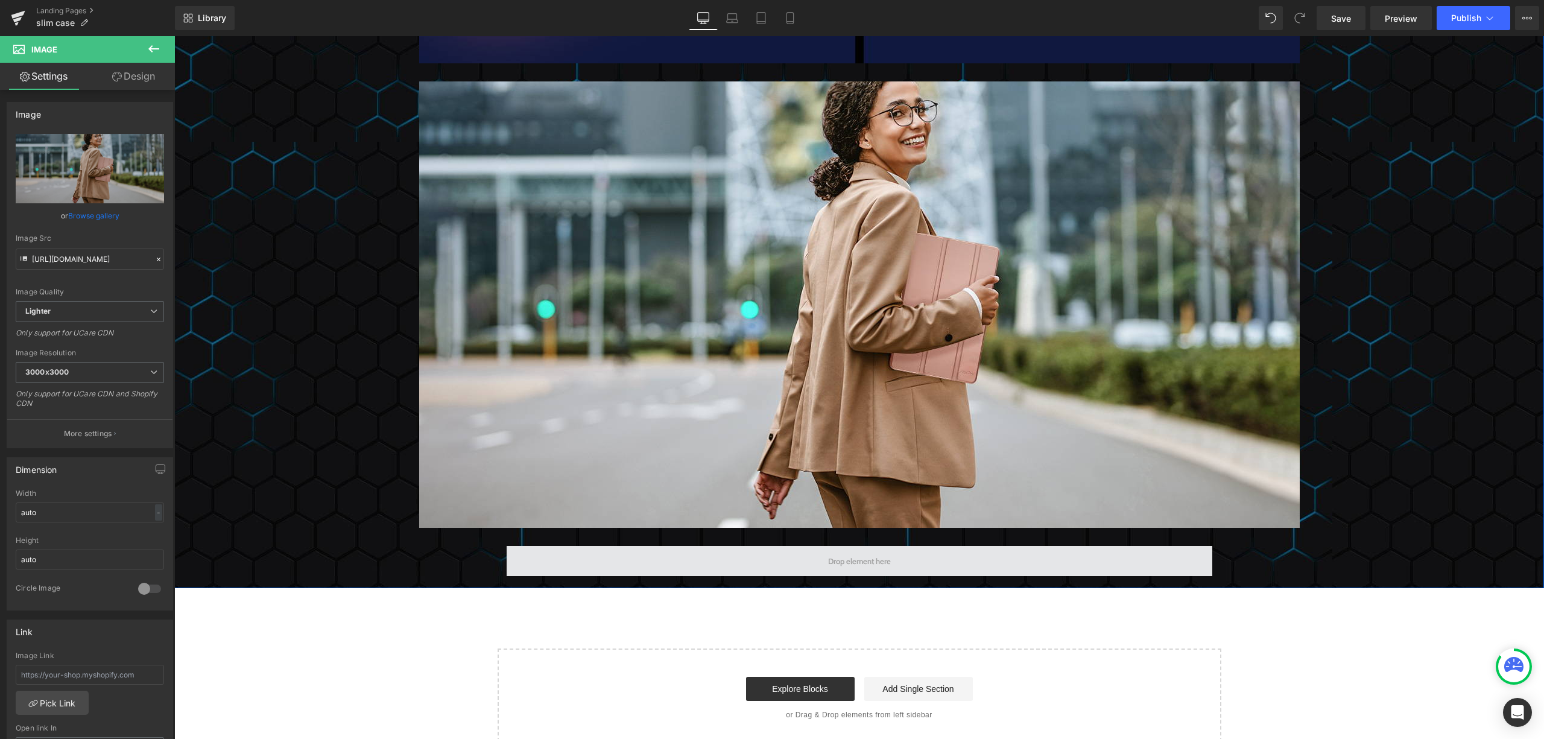
scroll to position [3676, 0]
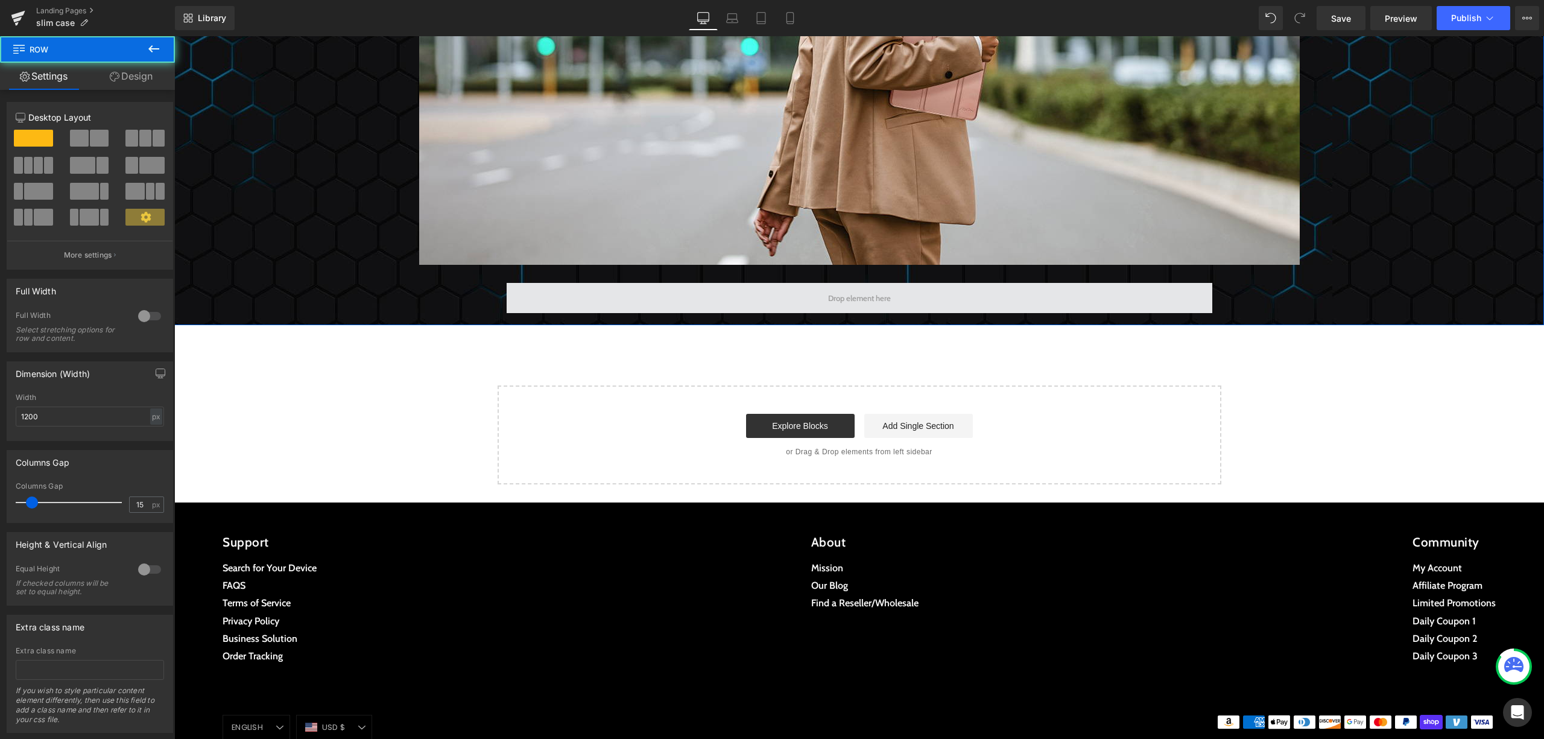
click at [666, 309] on span at bounding box center [859, 298] width 705 height 30
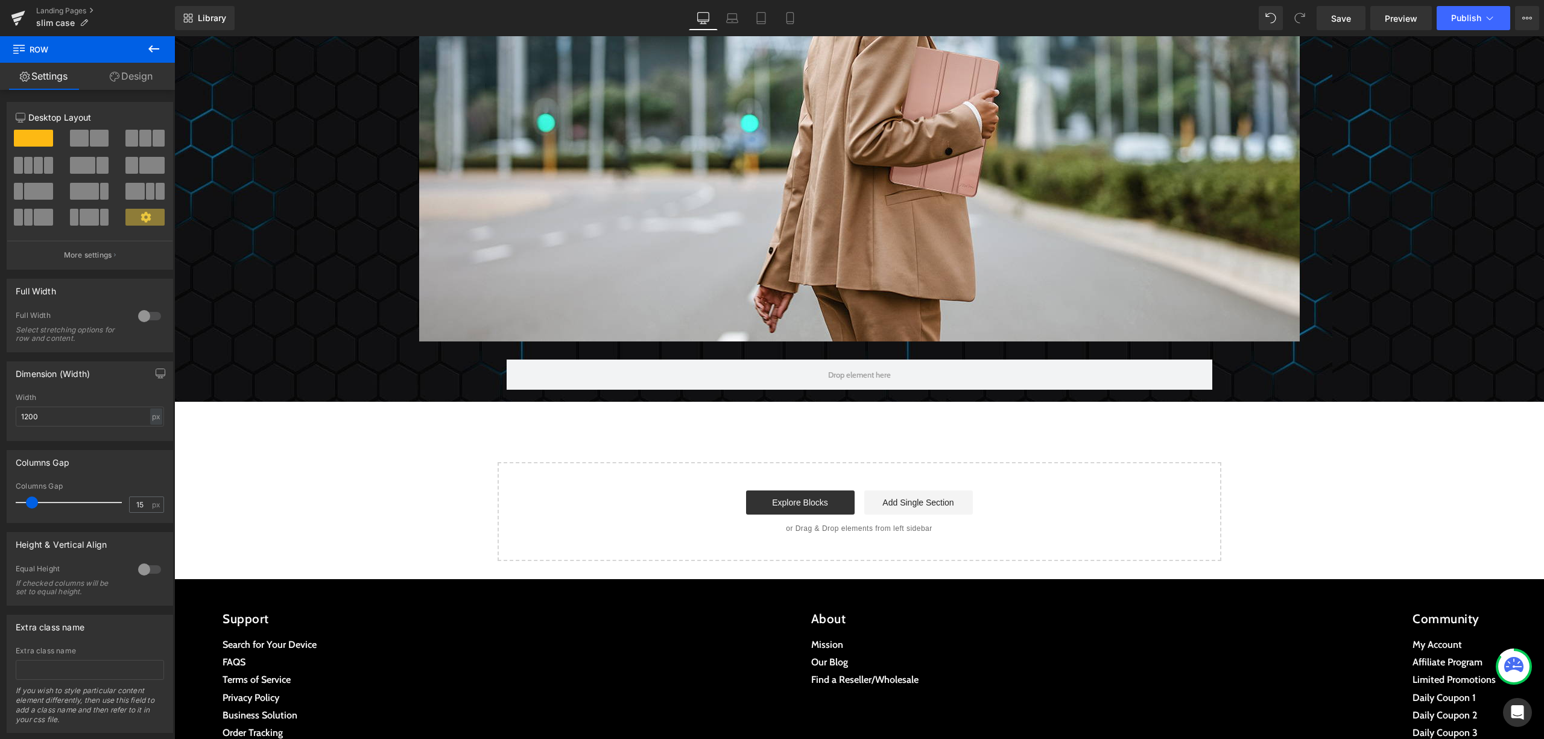
scroll to position [3596, 0]
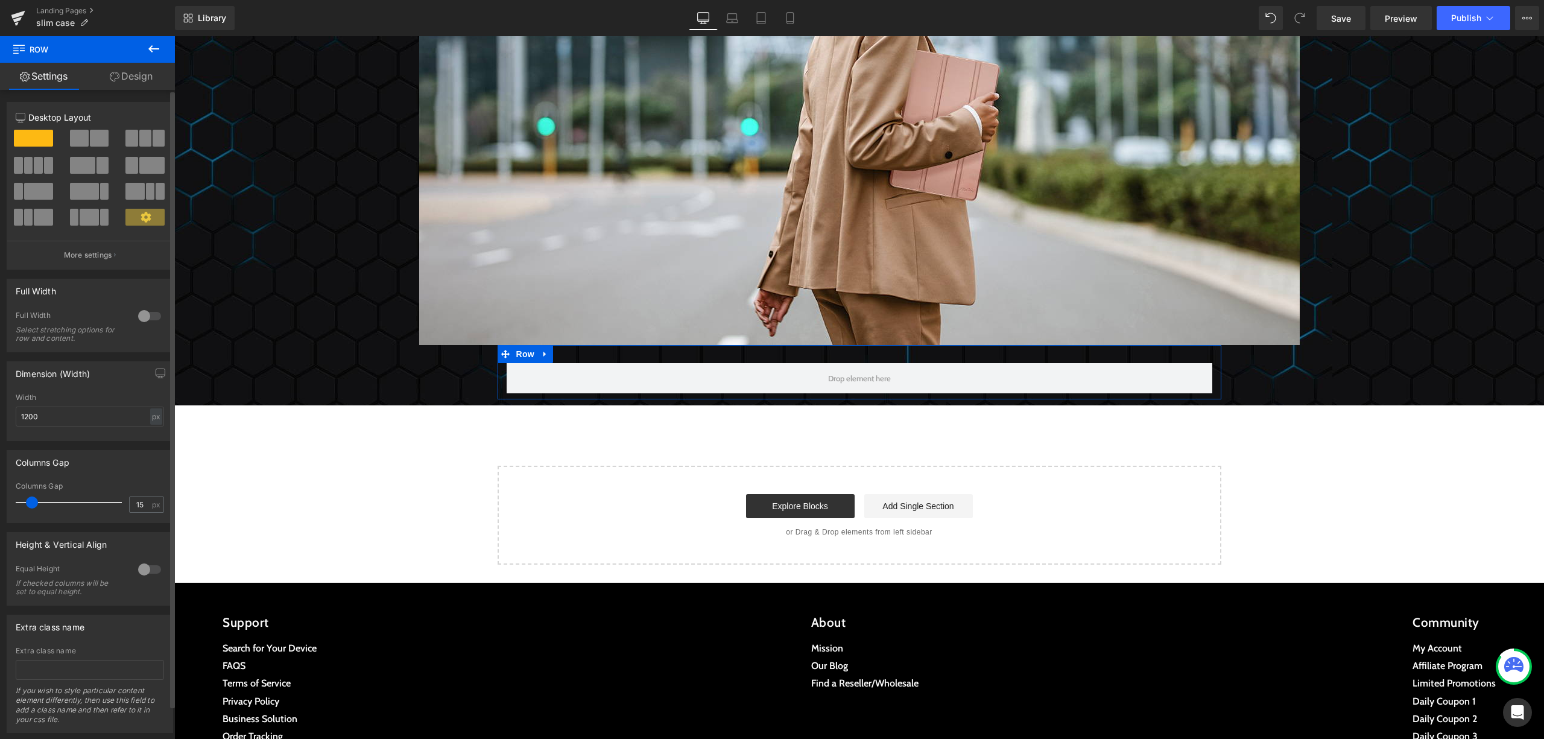
click at [139, 324] on div at bounding box center [149, 315] width 29 height 19
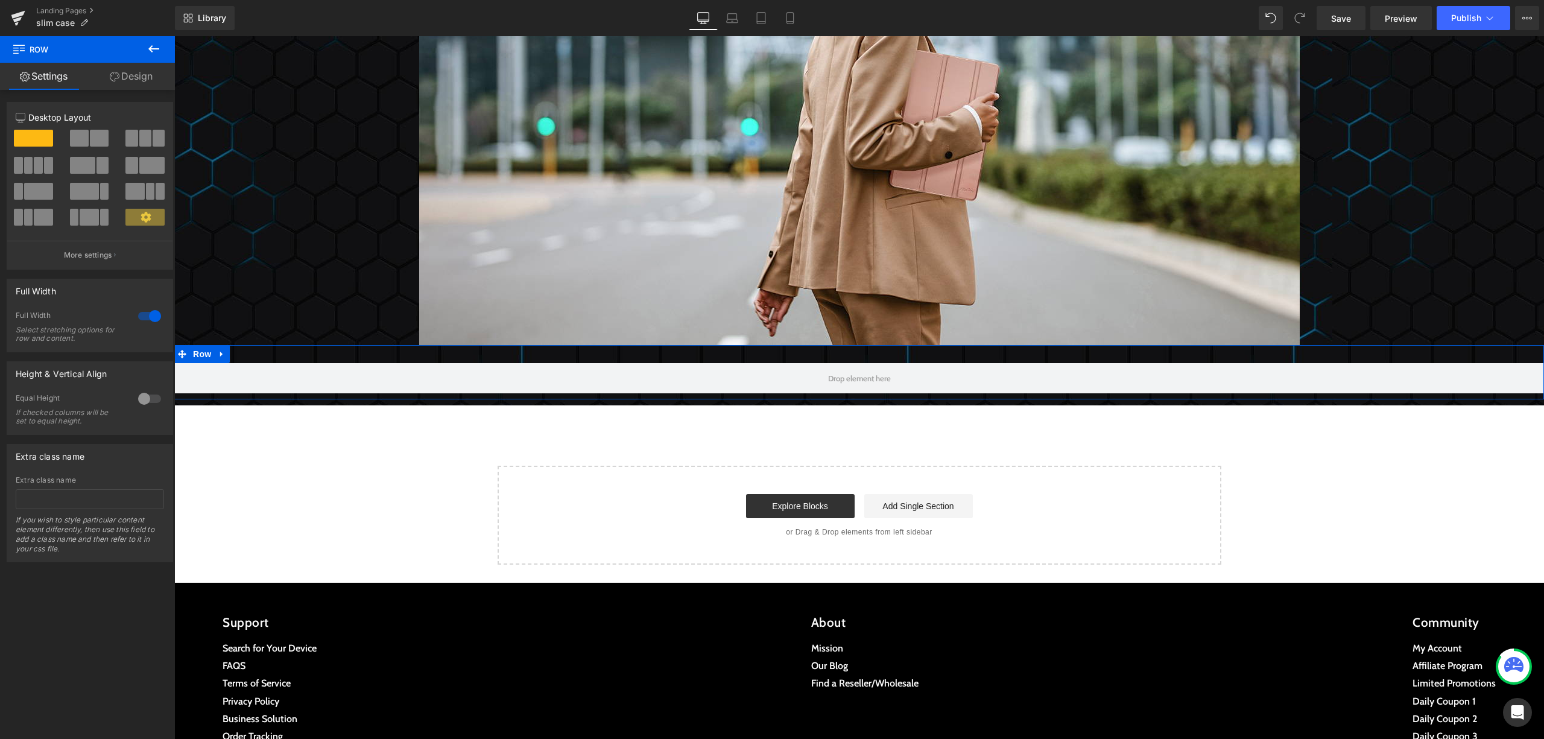
click at [136, 326] on div at bounding box center [149, 315] width 29 height 19
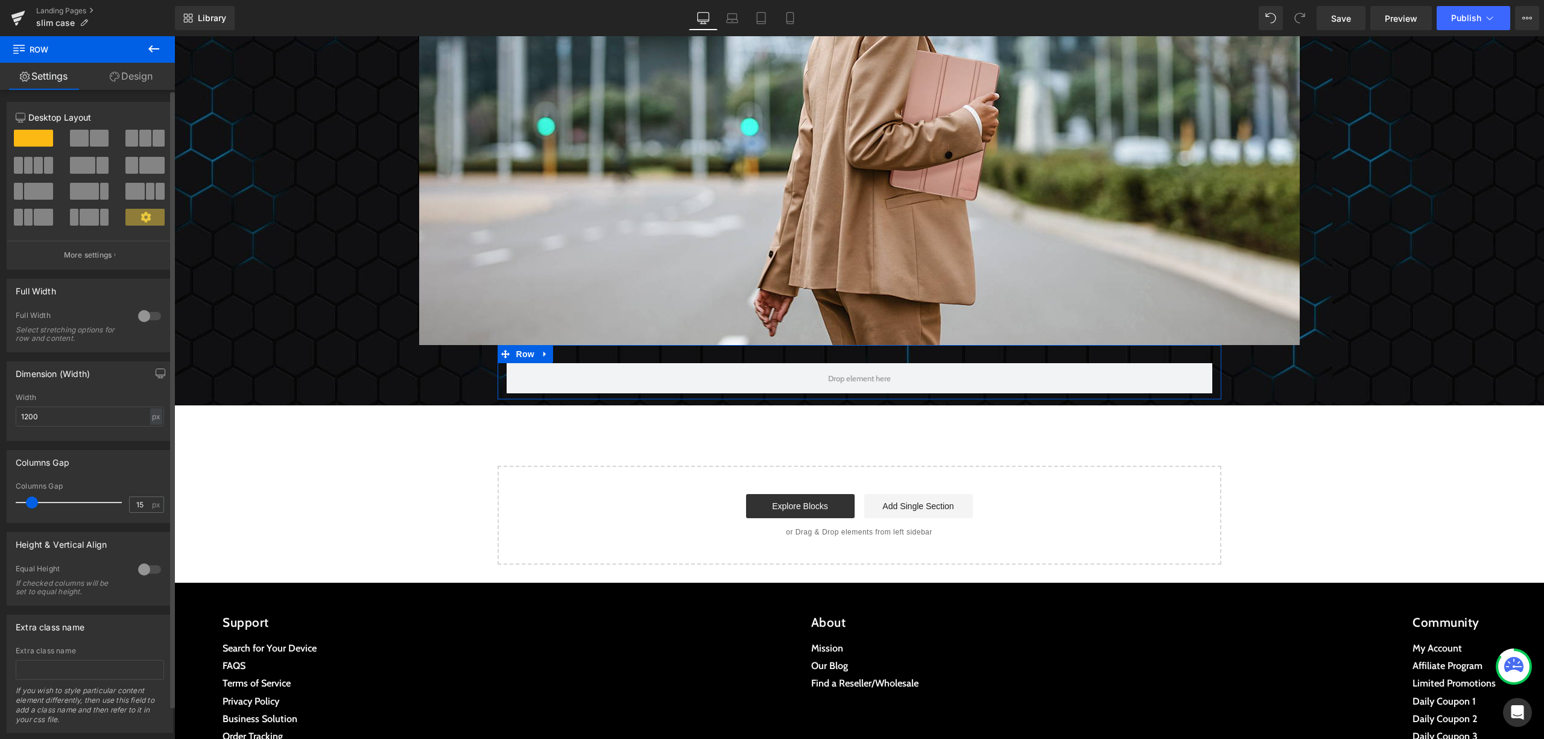
click at [90, 140] on span at bounding box center [99, 138] width 19 height 17
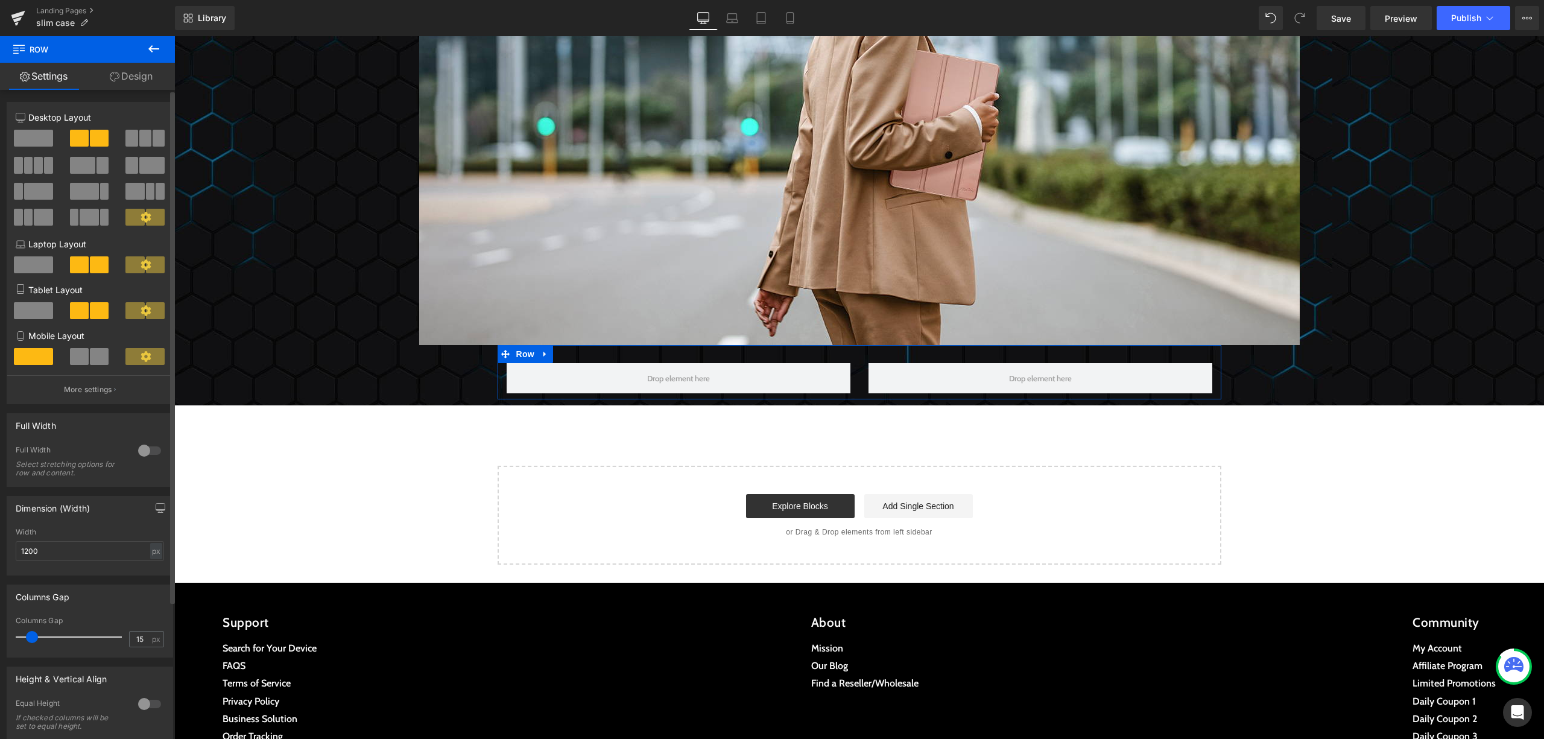
click at [133, 137] on button at bounding box center [145, 138] width 40 height 17
click at [25, 170] on span at bounding box center [28, 165] width 9 height 17
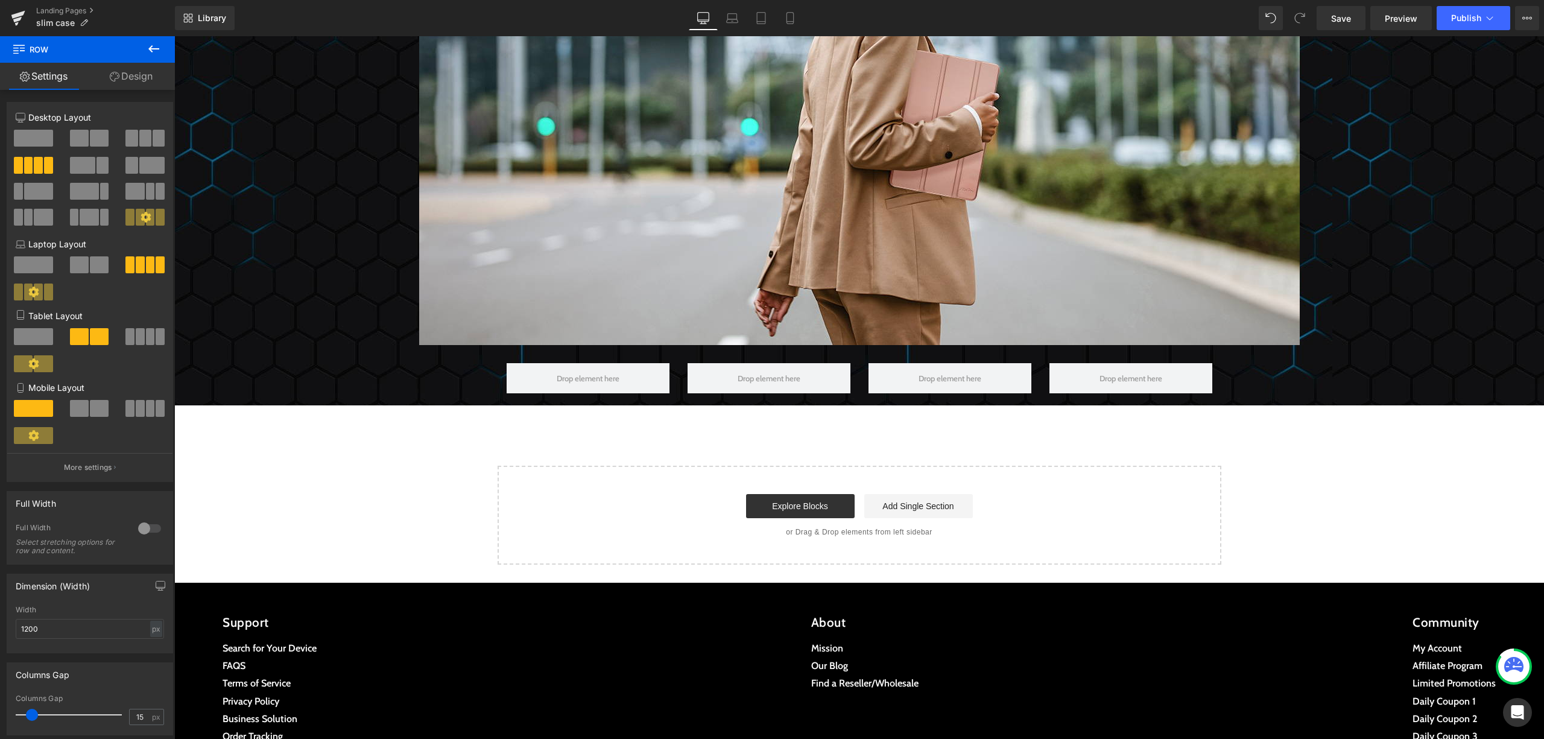
click at [147, 42] on icon at bounding box center [154, 49] width 14 height 14
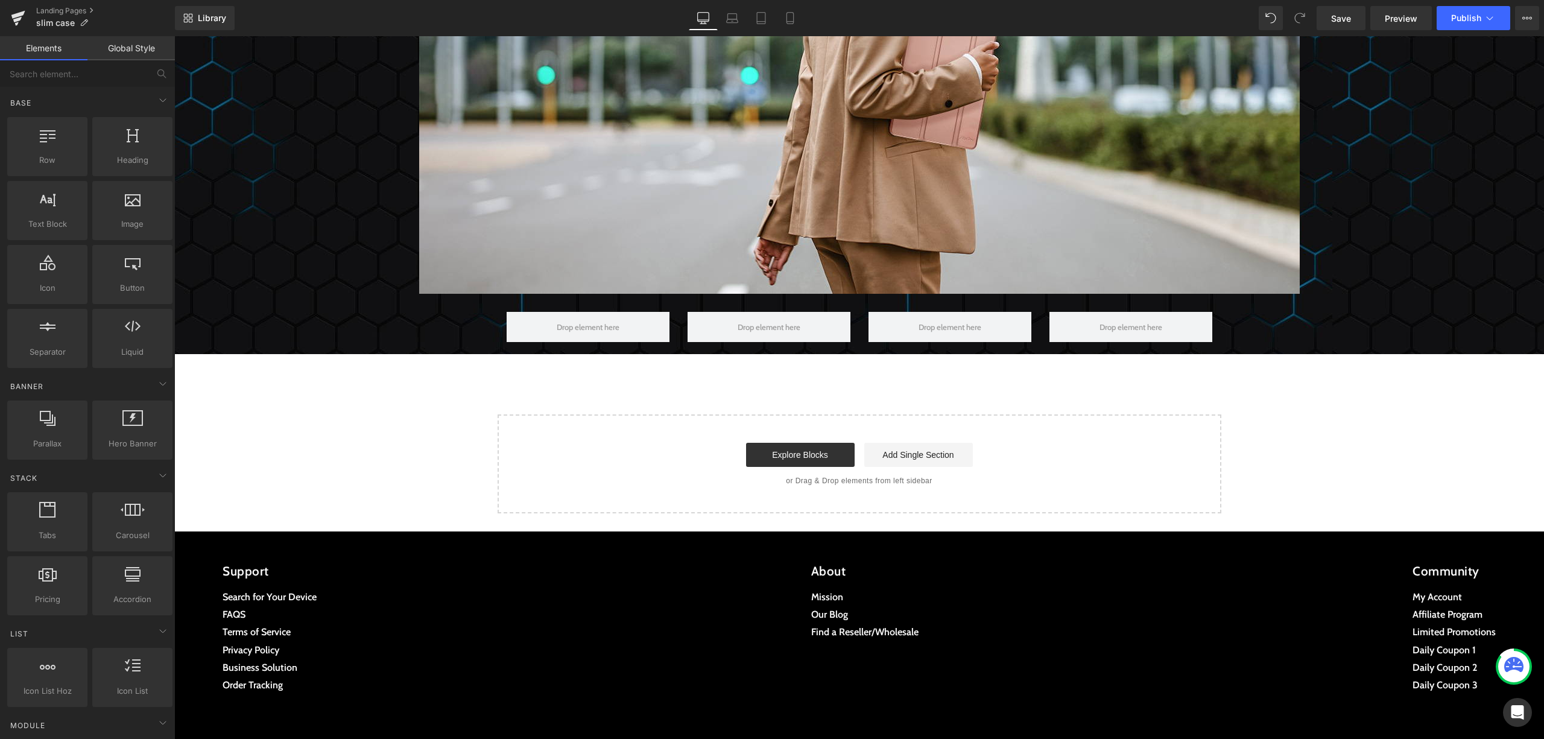
scroll to position [3676, 0]
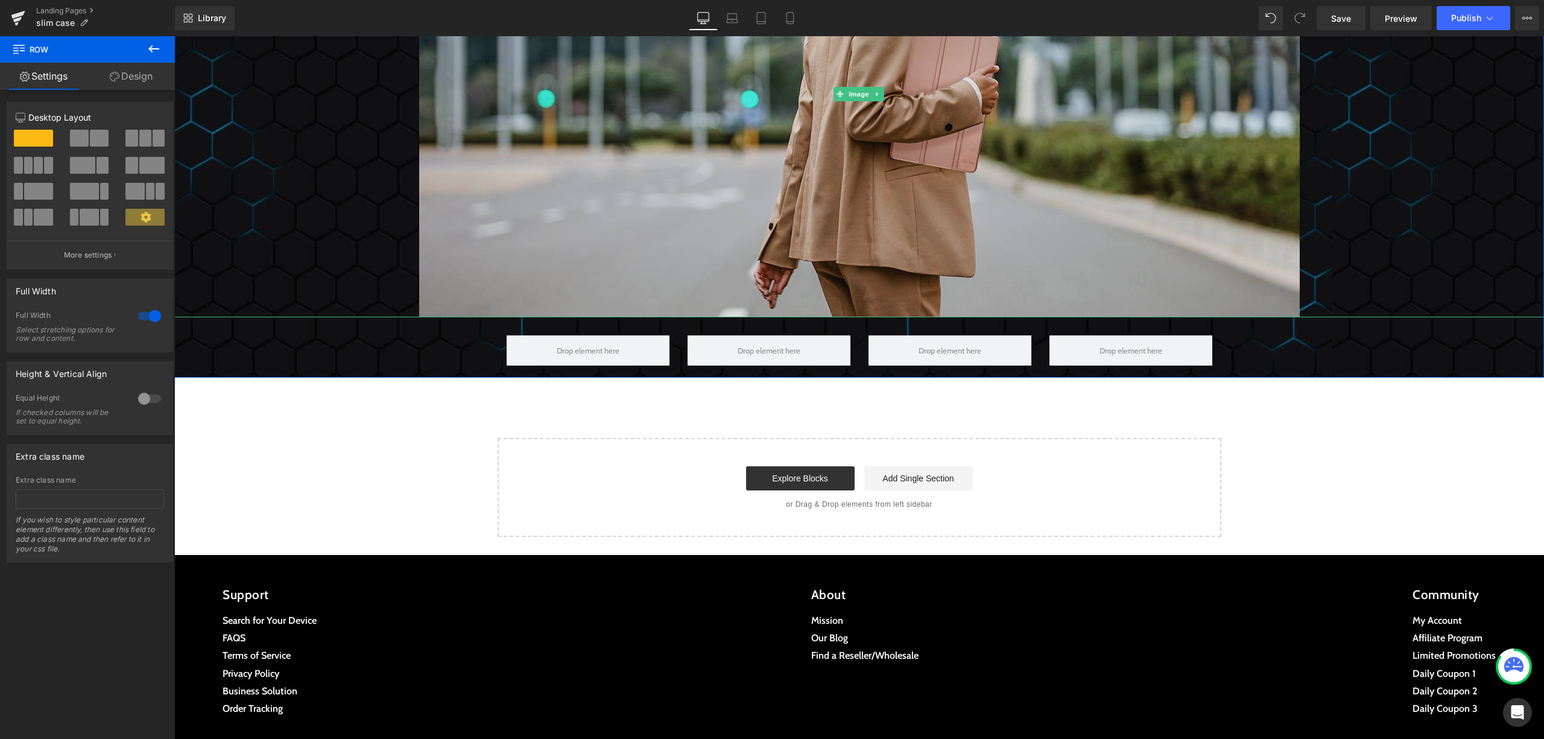
scroll to position [3596, 0]
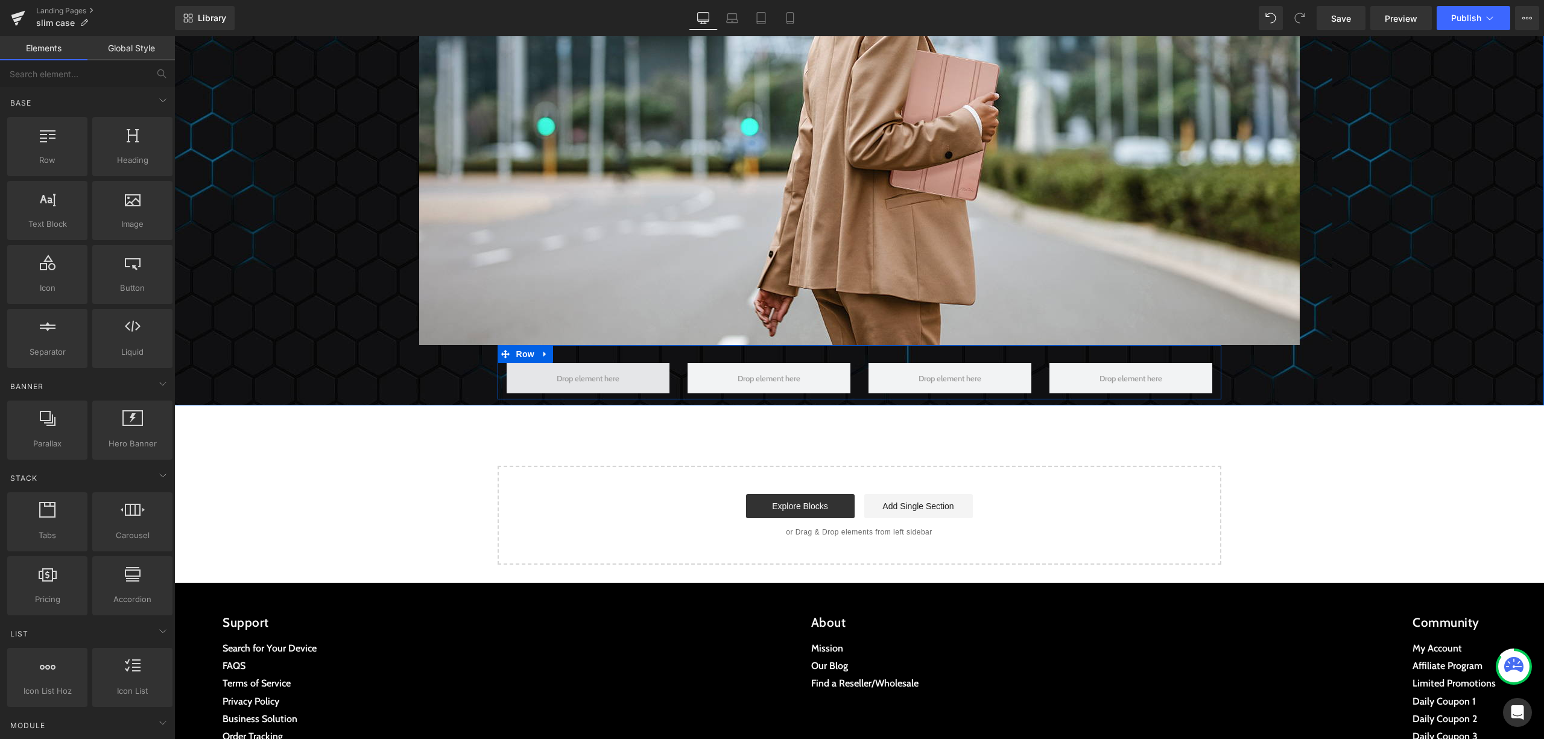
click at [594, 370] on span at bounding box center [587, 378] width 71 height 16
click at [539, 349] on link at bounding box center [545, 354] width 16 height 18
click at [572, 355] on icon at bounding box center [576, 354] width 8 height 9
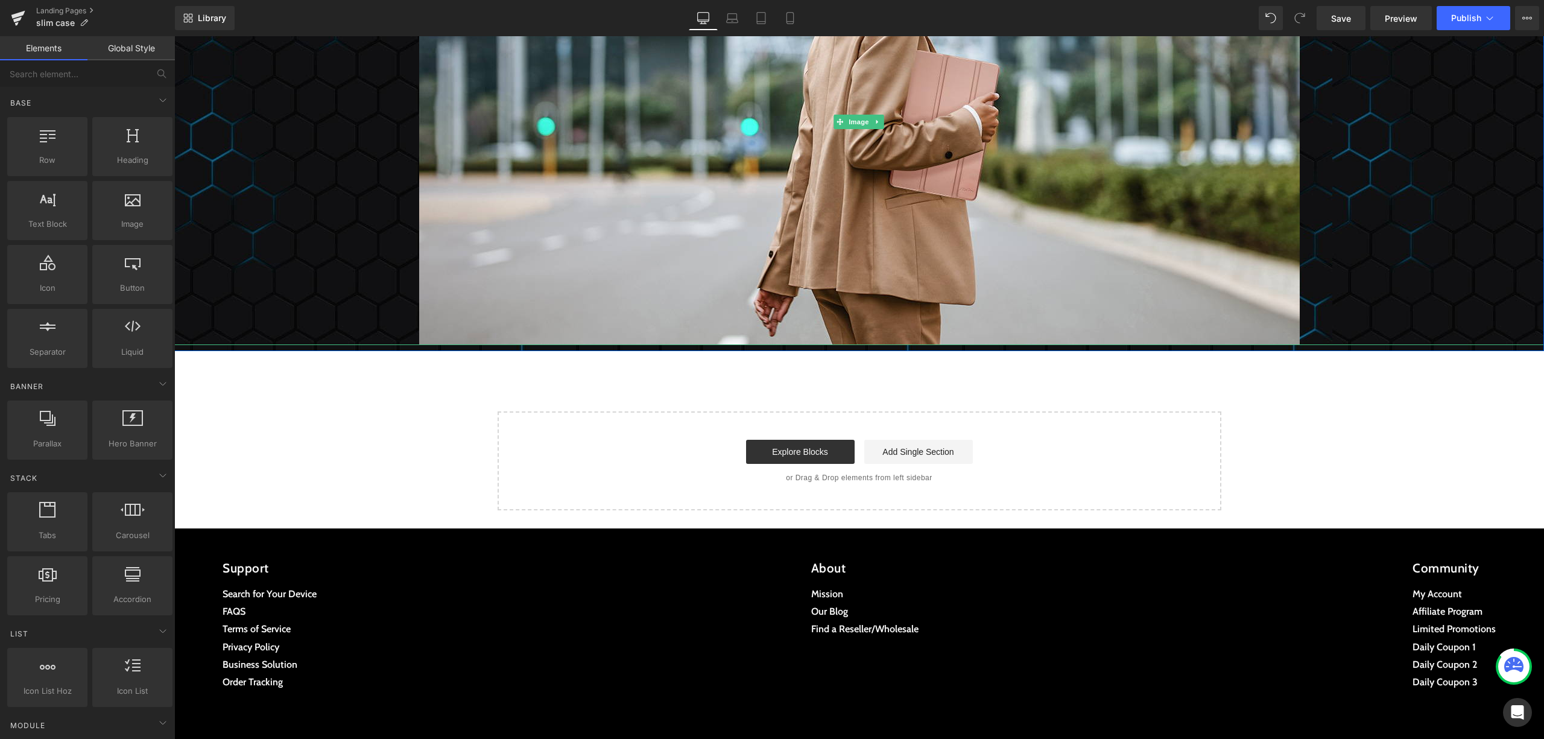
drag, startPoint x: 315, startPoint y: 314, endPoint x: 309, endPoint y: 315, distance: 6.1
click at [309, 315] on div at bounding box center [858, 122] width 1369 height 446
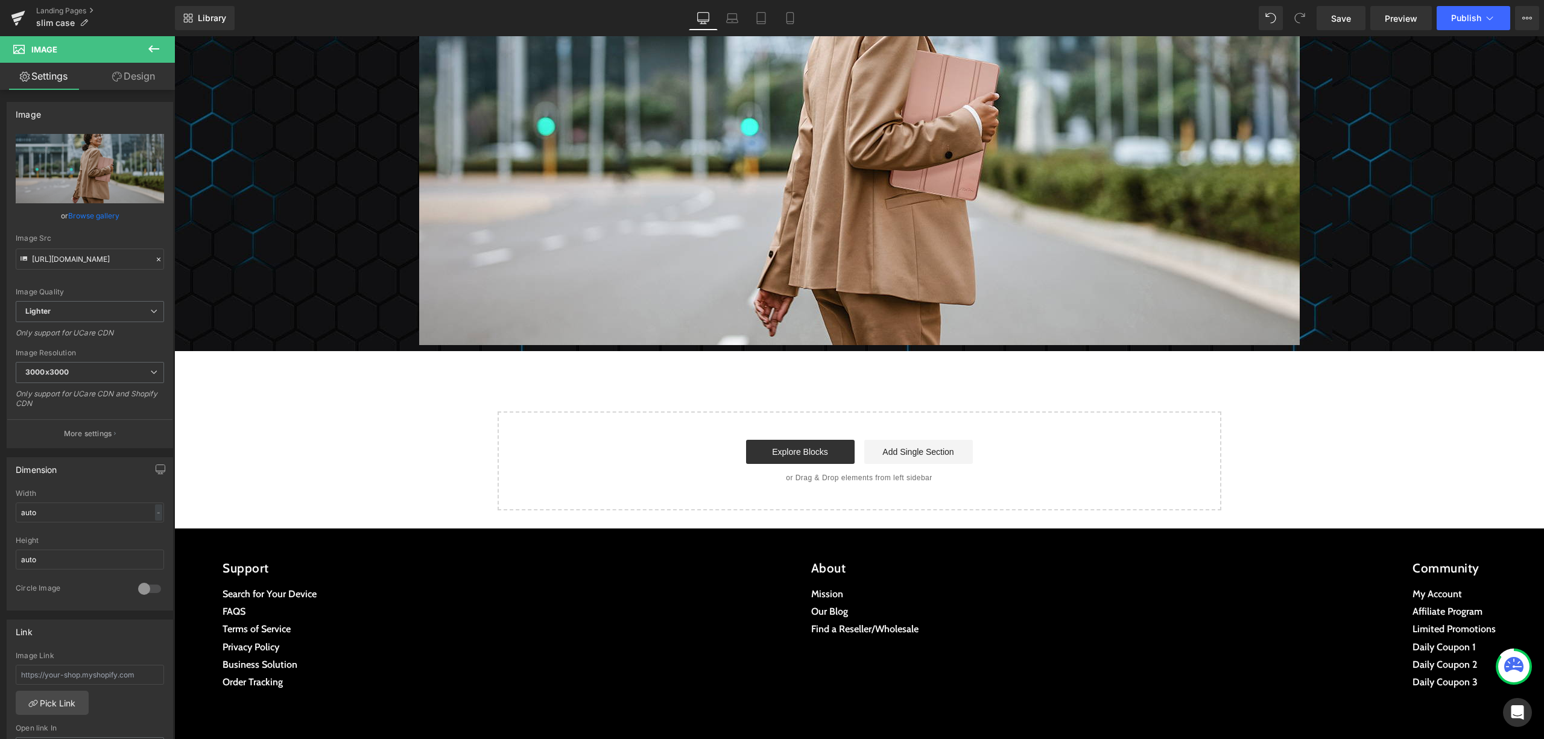
click at [139, 47] on button at bounding box center [154, 49] width 42 height 27
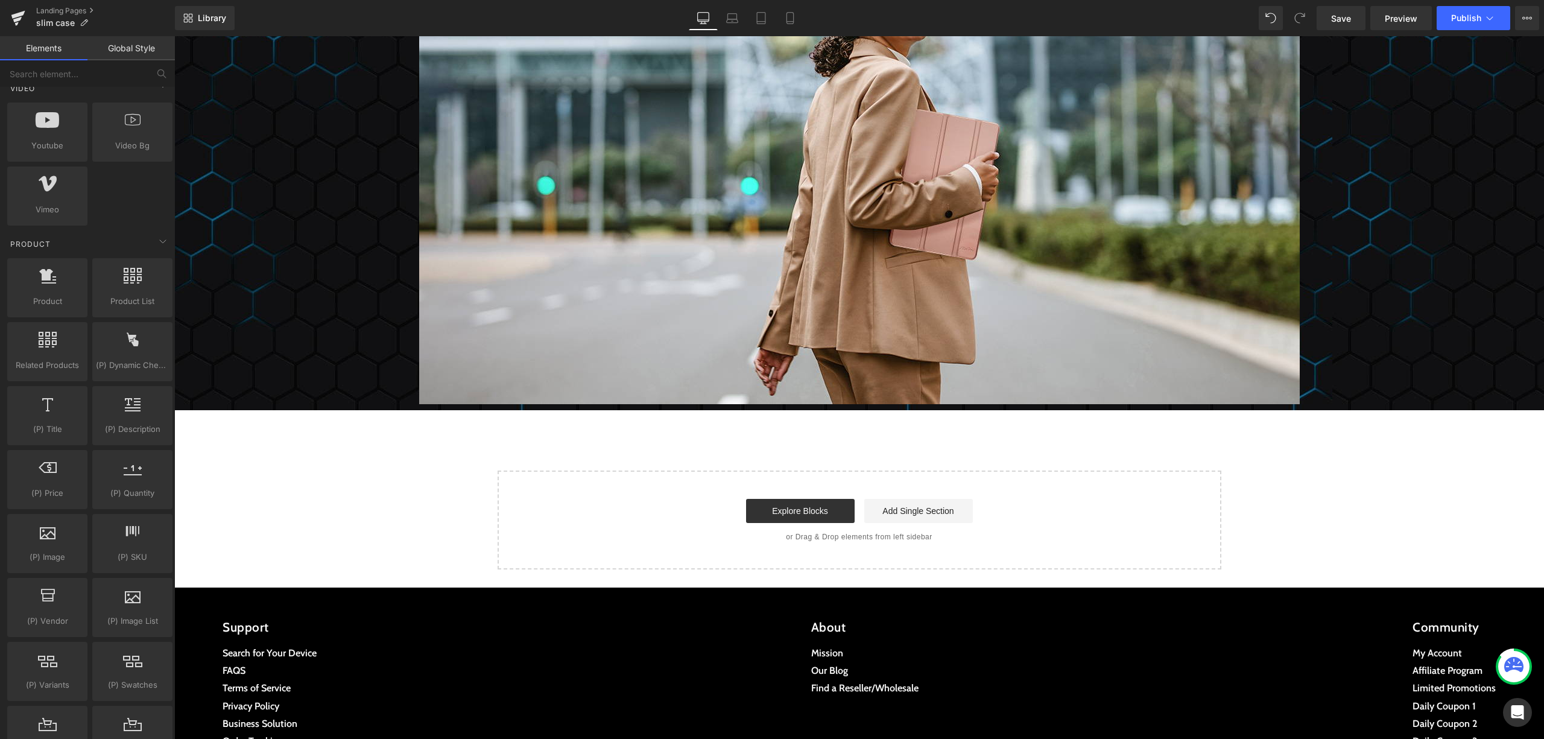
scroll to position [3682, 0]
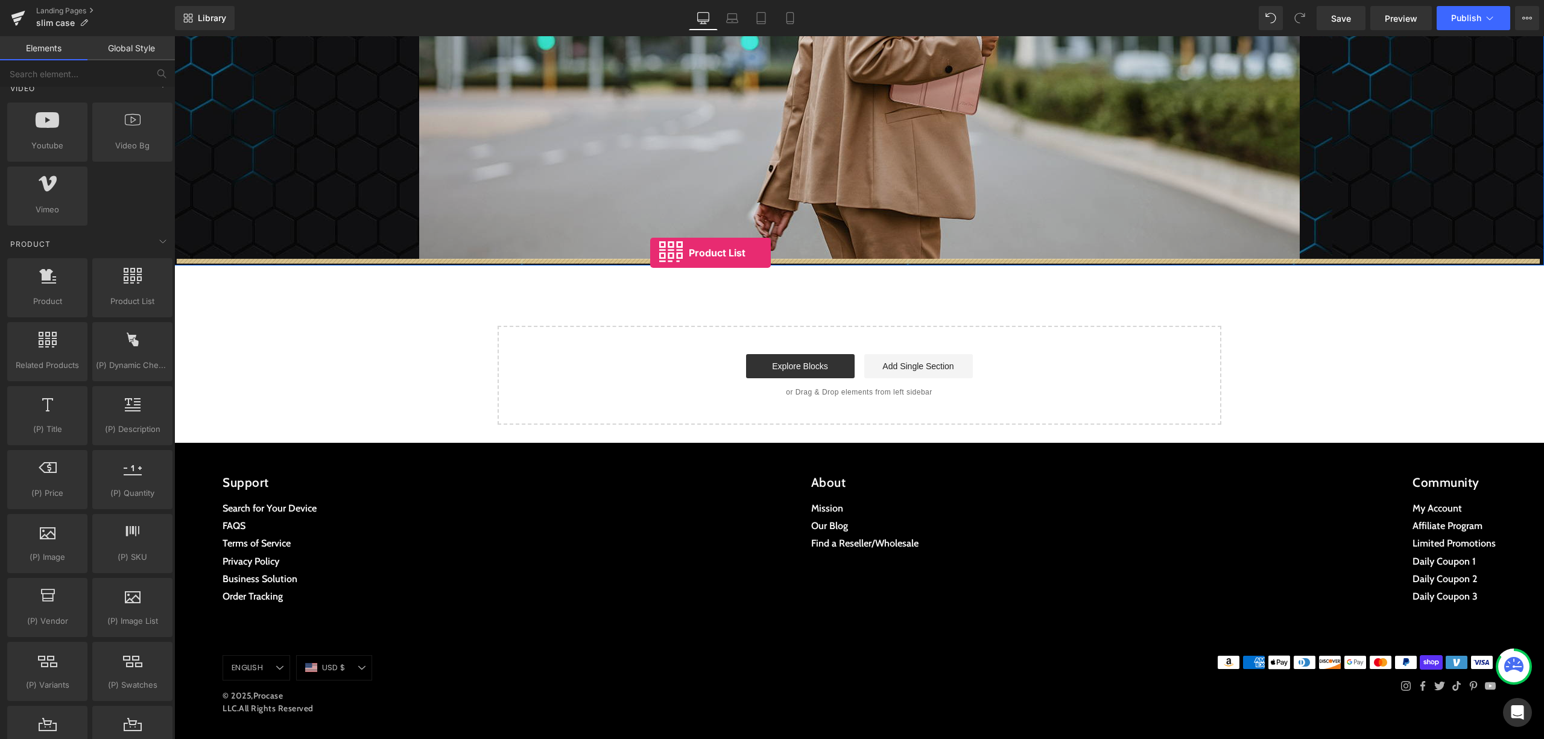
drag, startPoint x: 305, startPoint y: 326, endPoint x: 650, endPoint y: 253, distance: 353.0
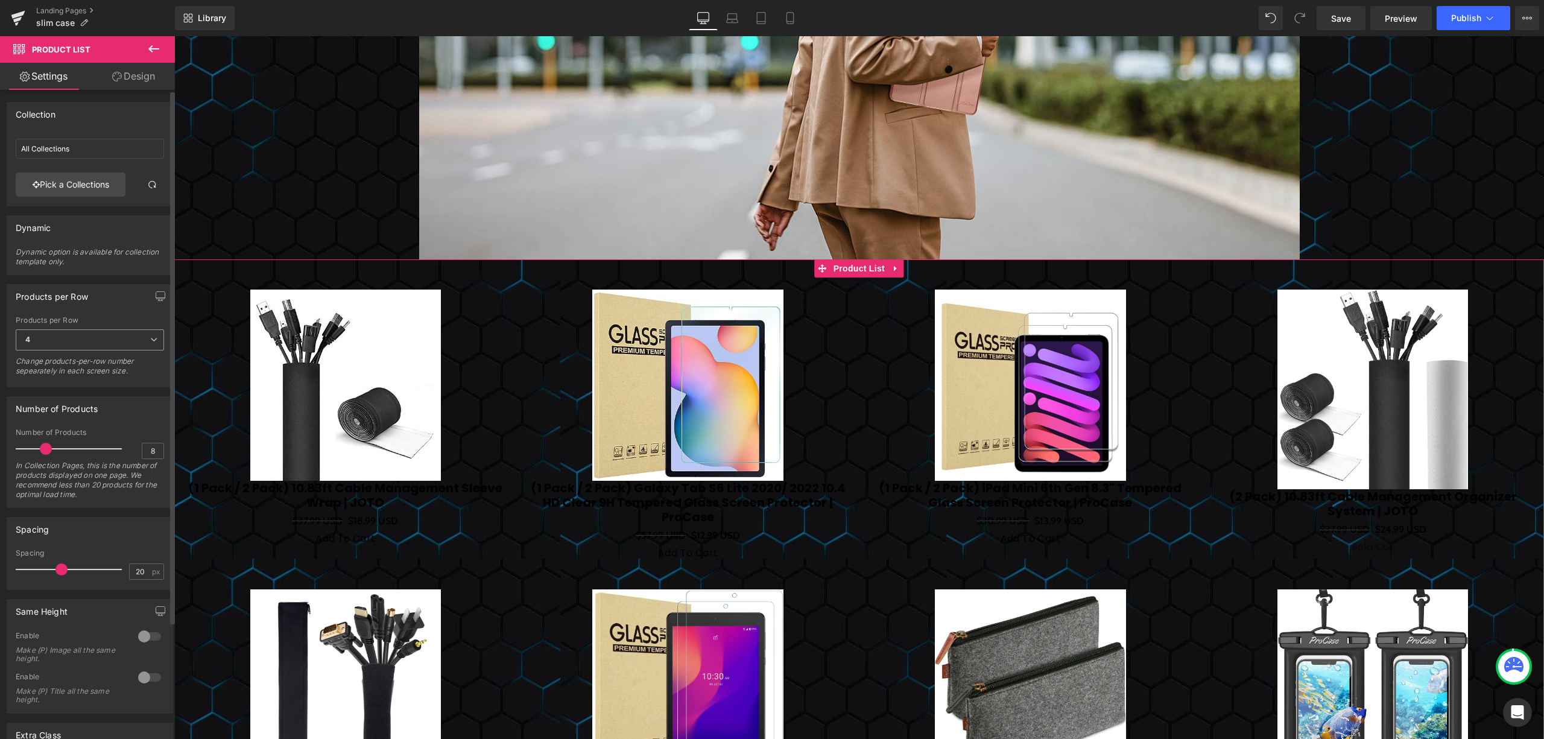
click at [100, 343] on span "4" at bounding box center [90, 339] width 148 height 21
click at [82, 426] on li "6" at bounding box center [88, 434] width 144 height 18
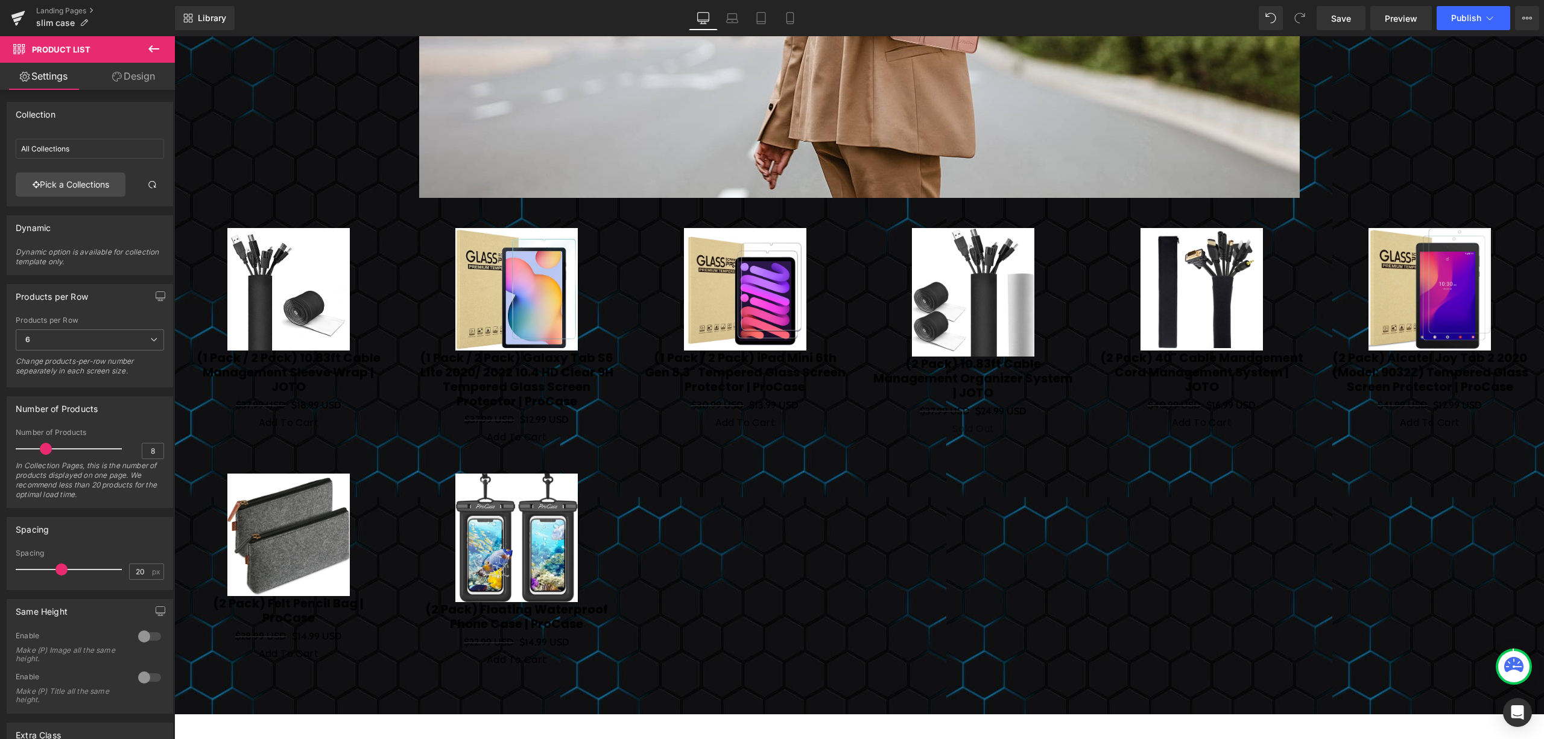
scroll to position [3923, 0]
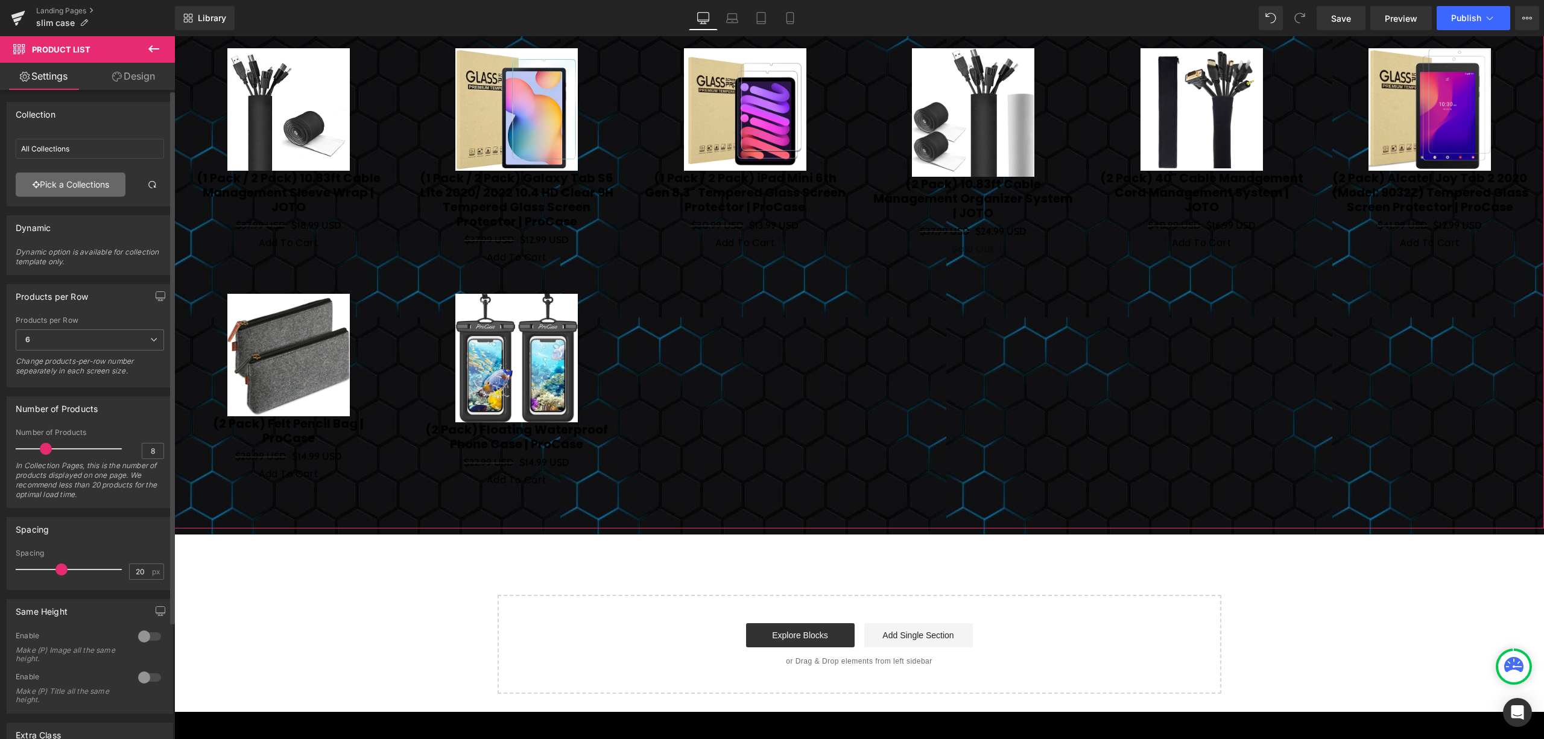
click at [98, 181] on link "Pick a Collections" at bounding box center [71, 184] width 110 height 24
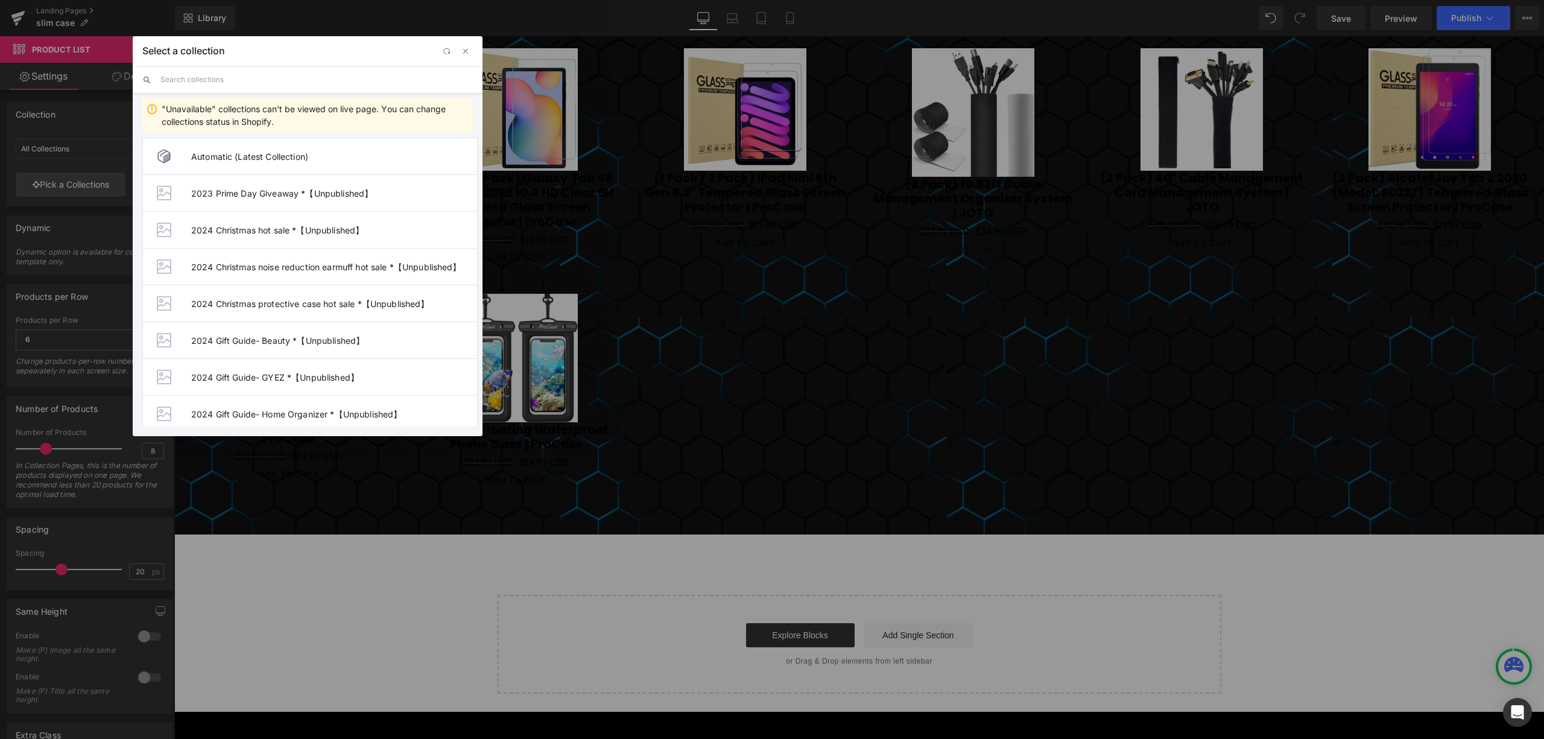
click at [252, 81] on input "text" at bounding box center [316, 79] width 312 height 27
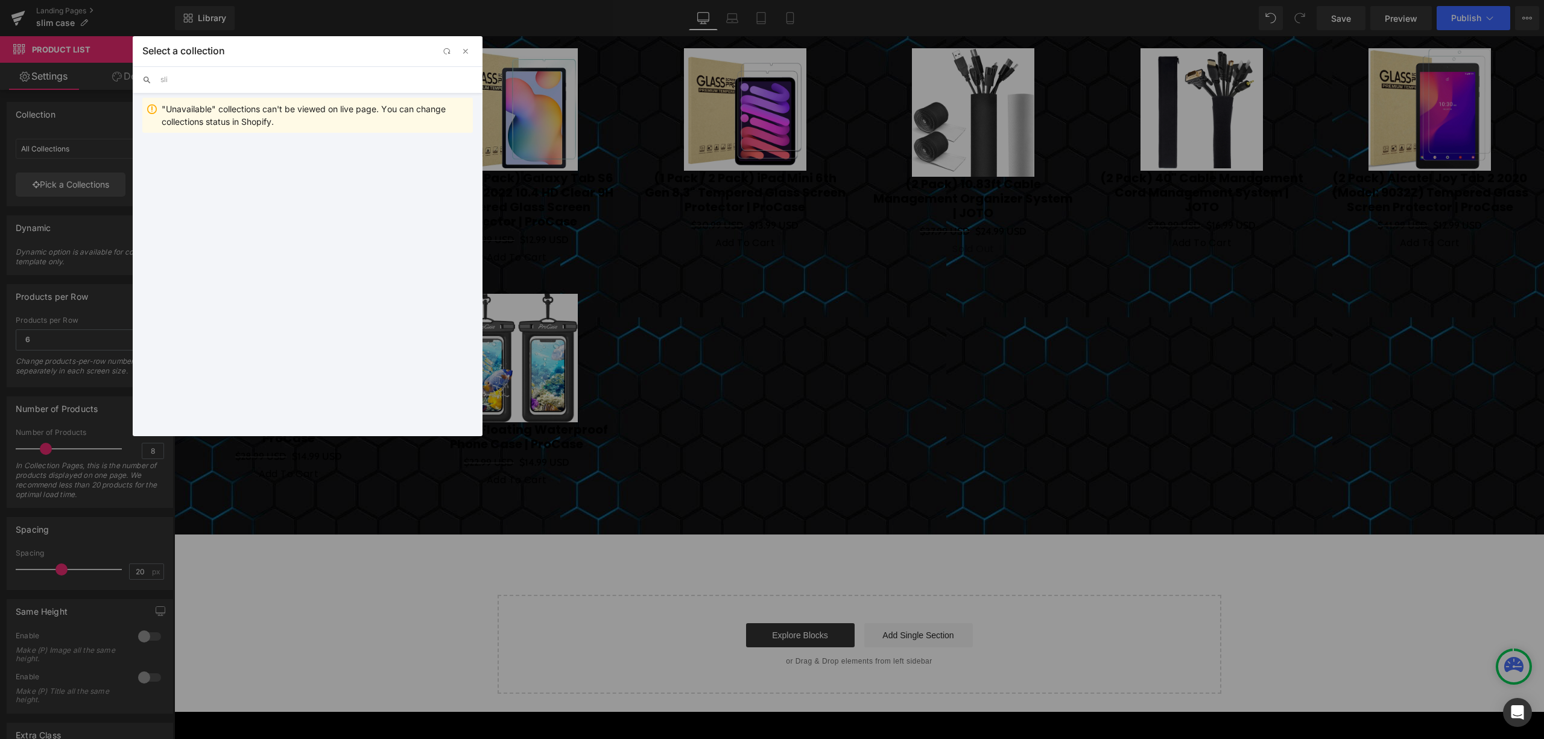
type input "slim"
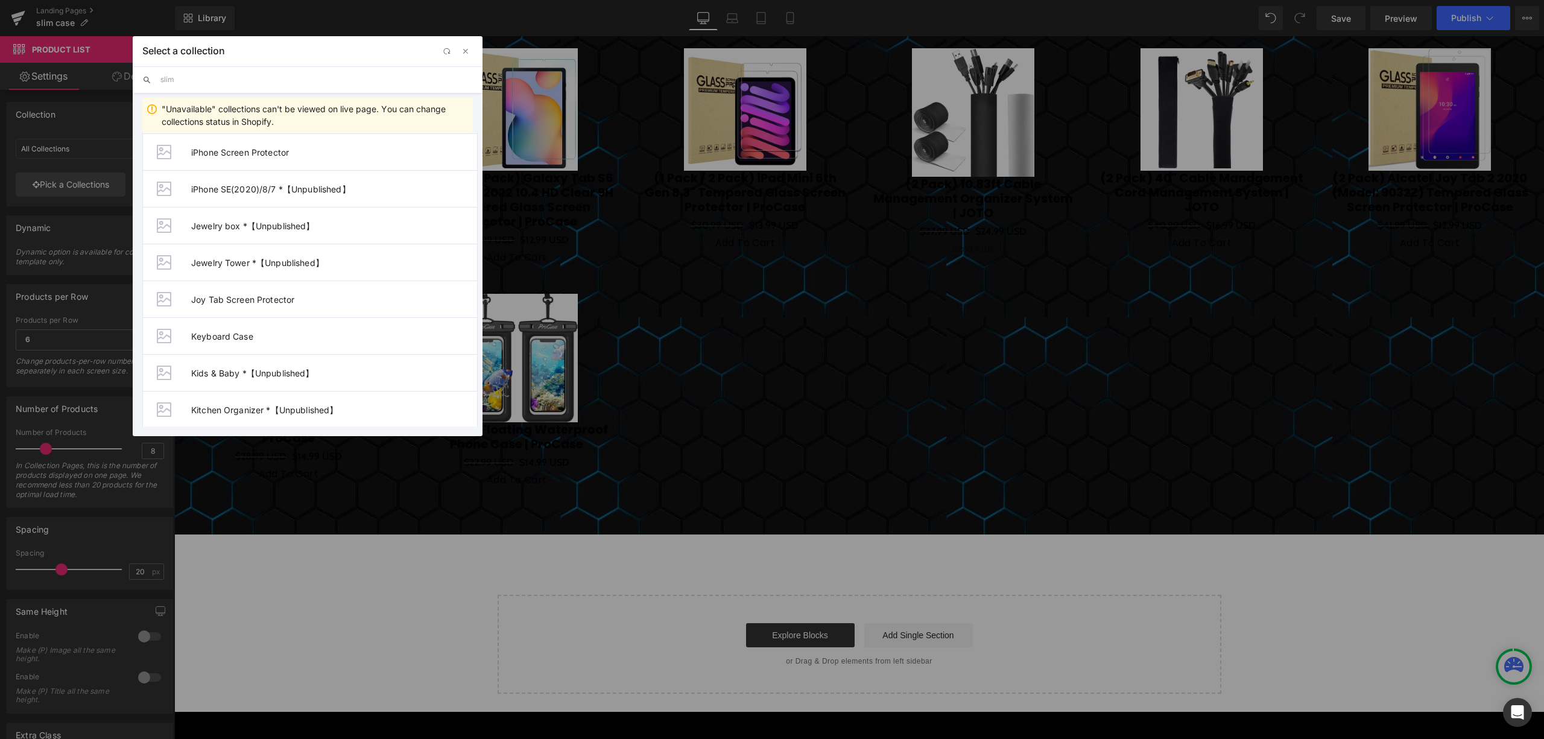
scroll to position [1608, 0]
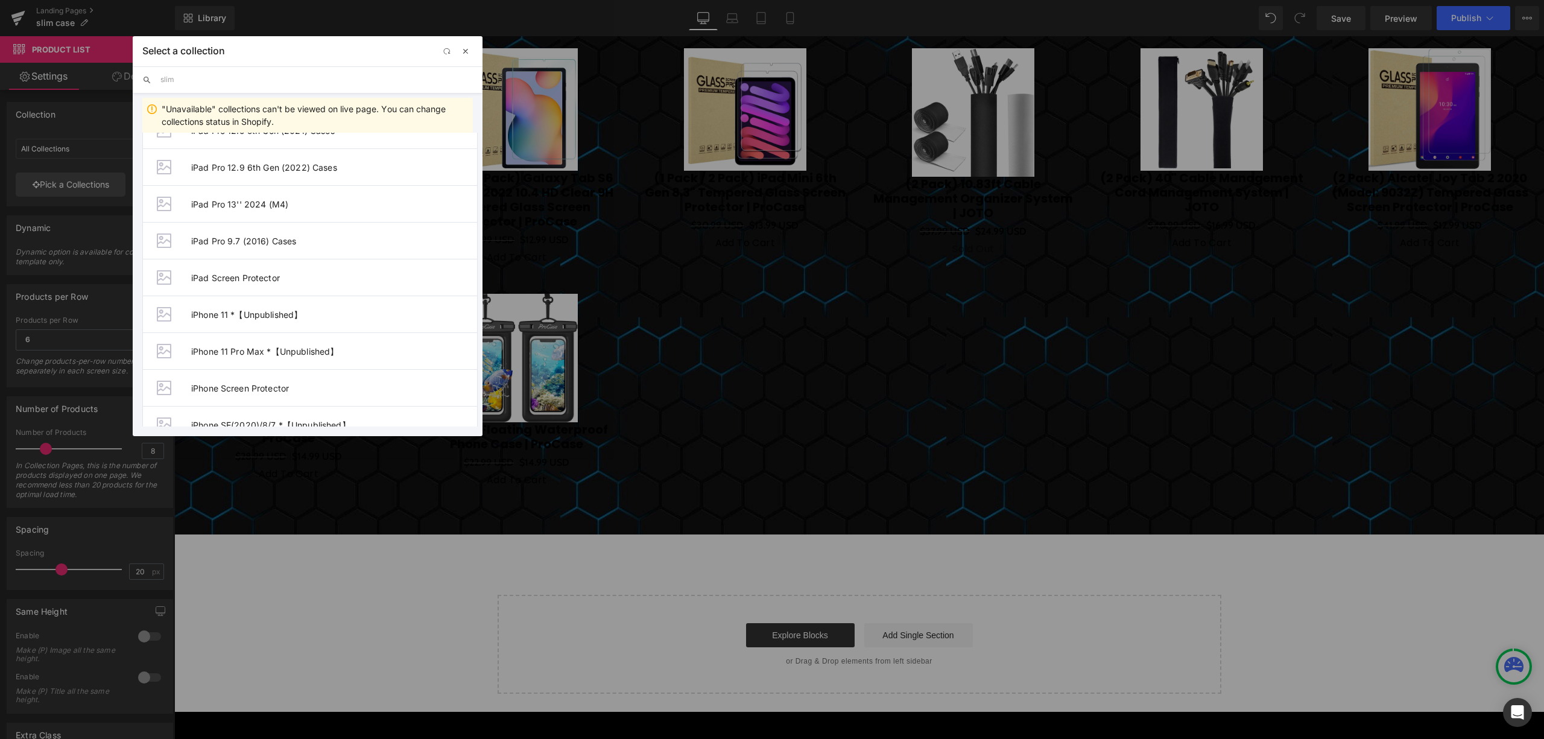
click at [466, 52] on span "button" at bounding box center [466, 51] width 10 height 10
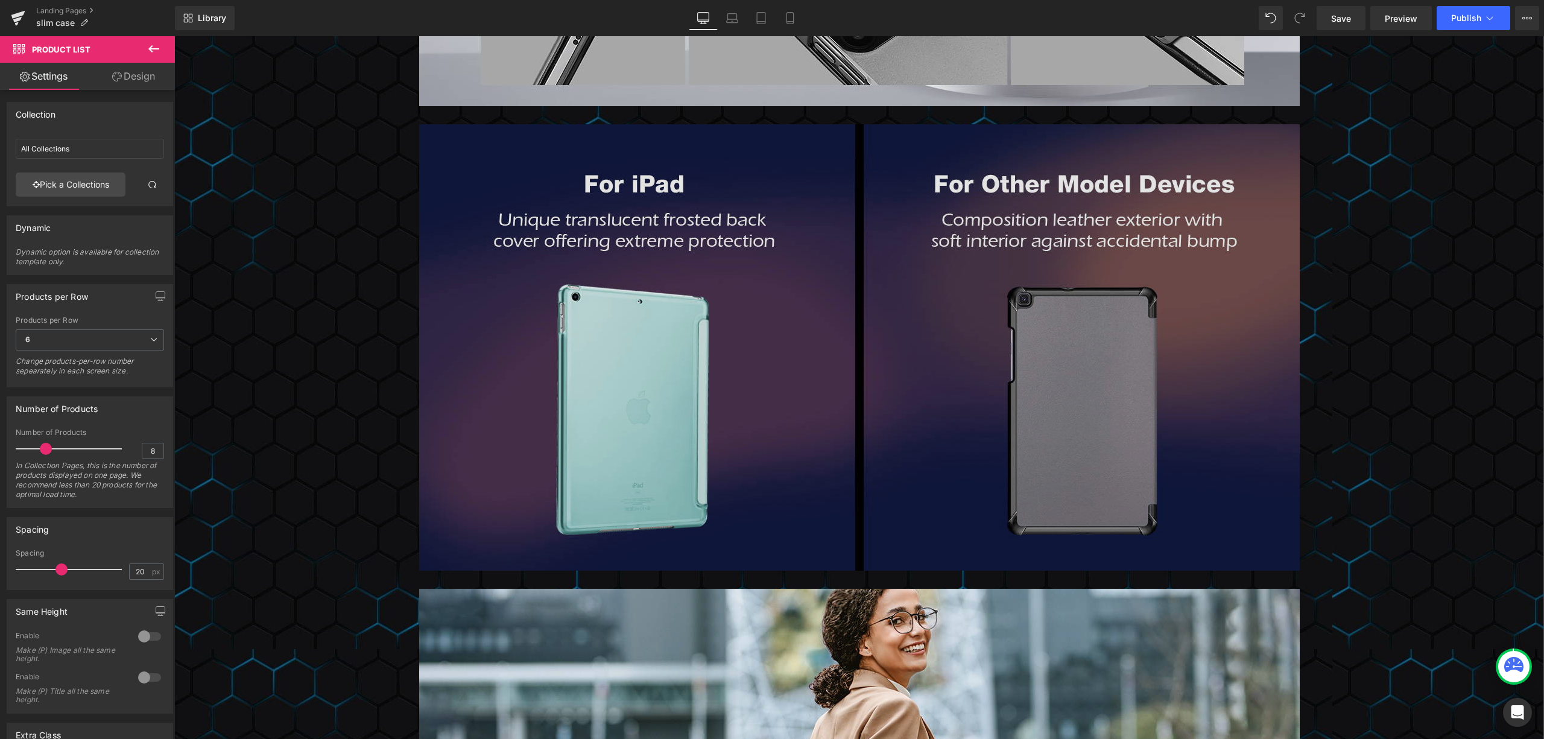
scroll to position [3055, 0]
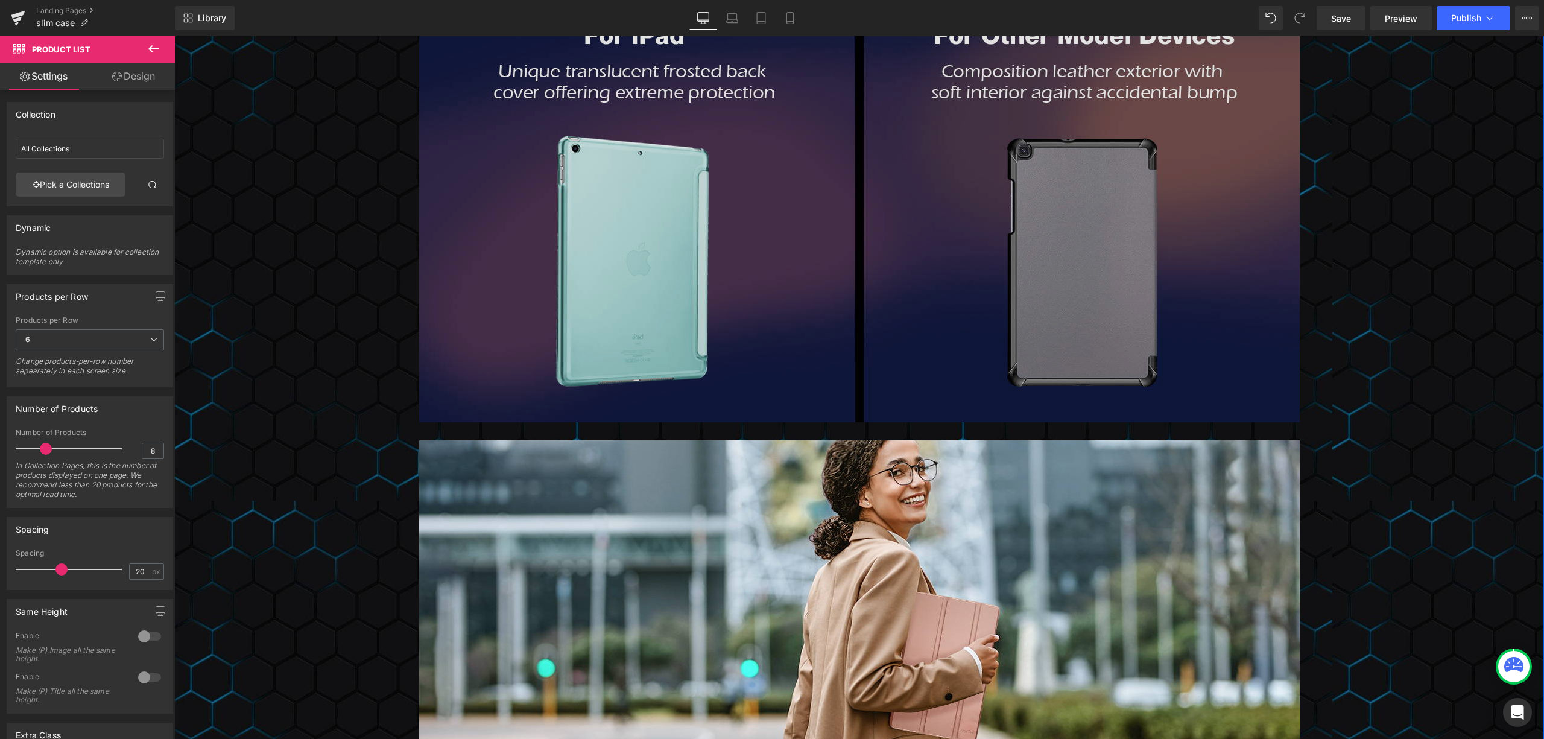
click at [698, 279] on img at bounding box center [859, 199] width 880 height 446
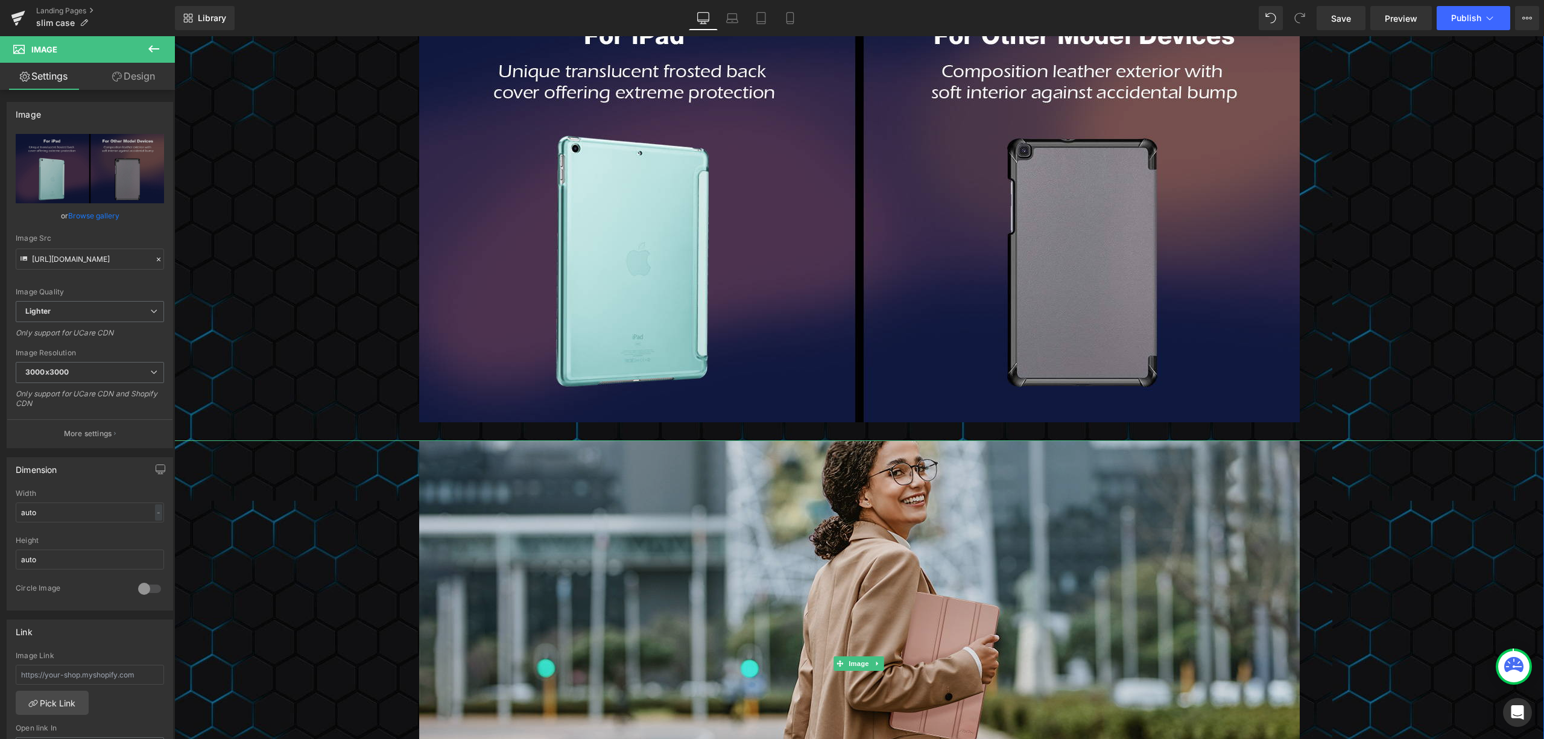
click at [988, 479] on img at bounding box center [859, 663] width 880 height 446
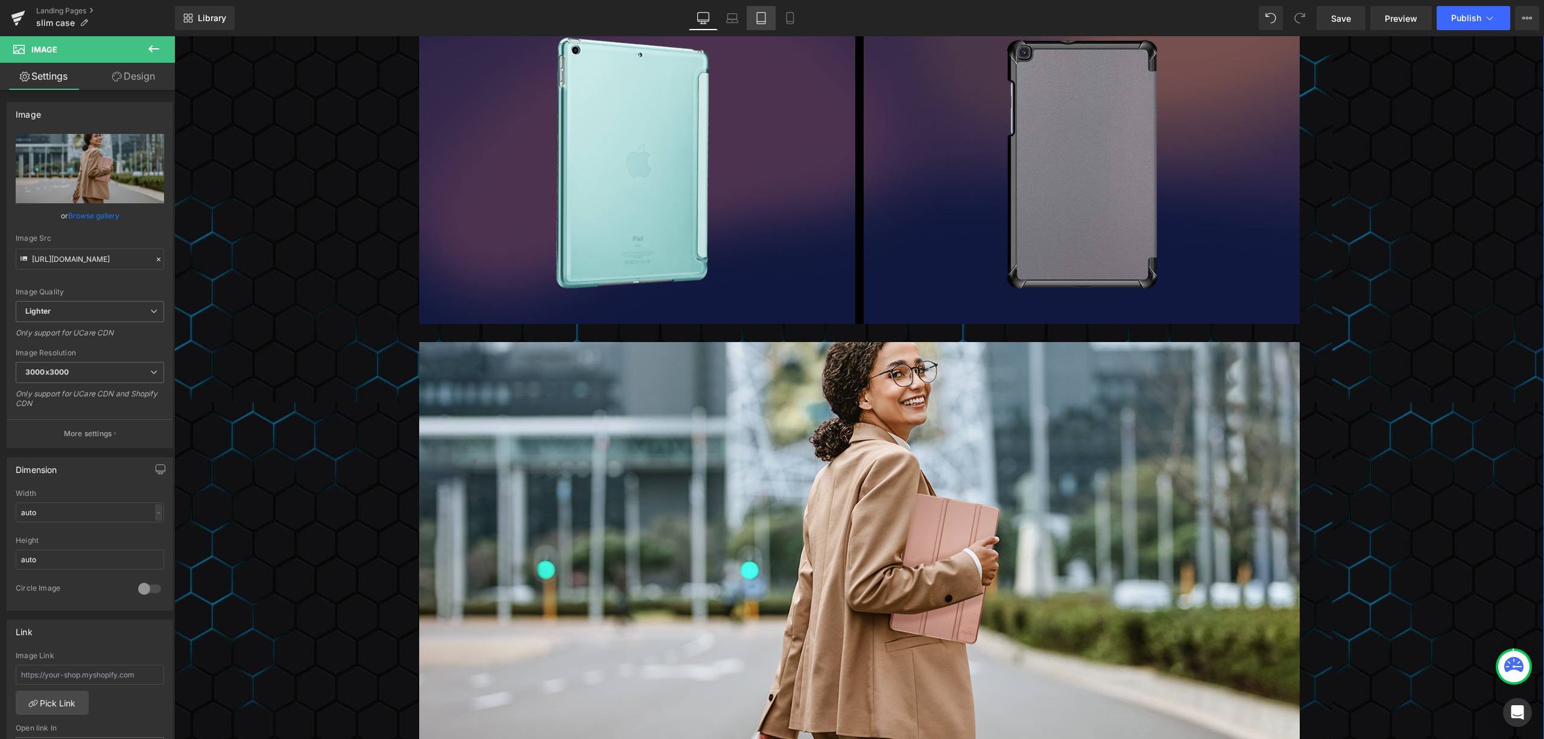
scroll to position [2894, 0]
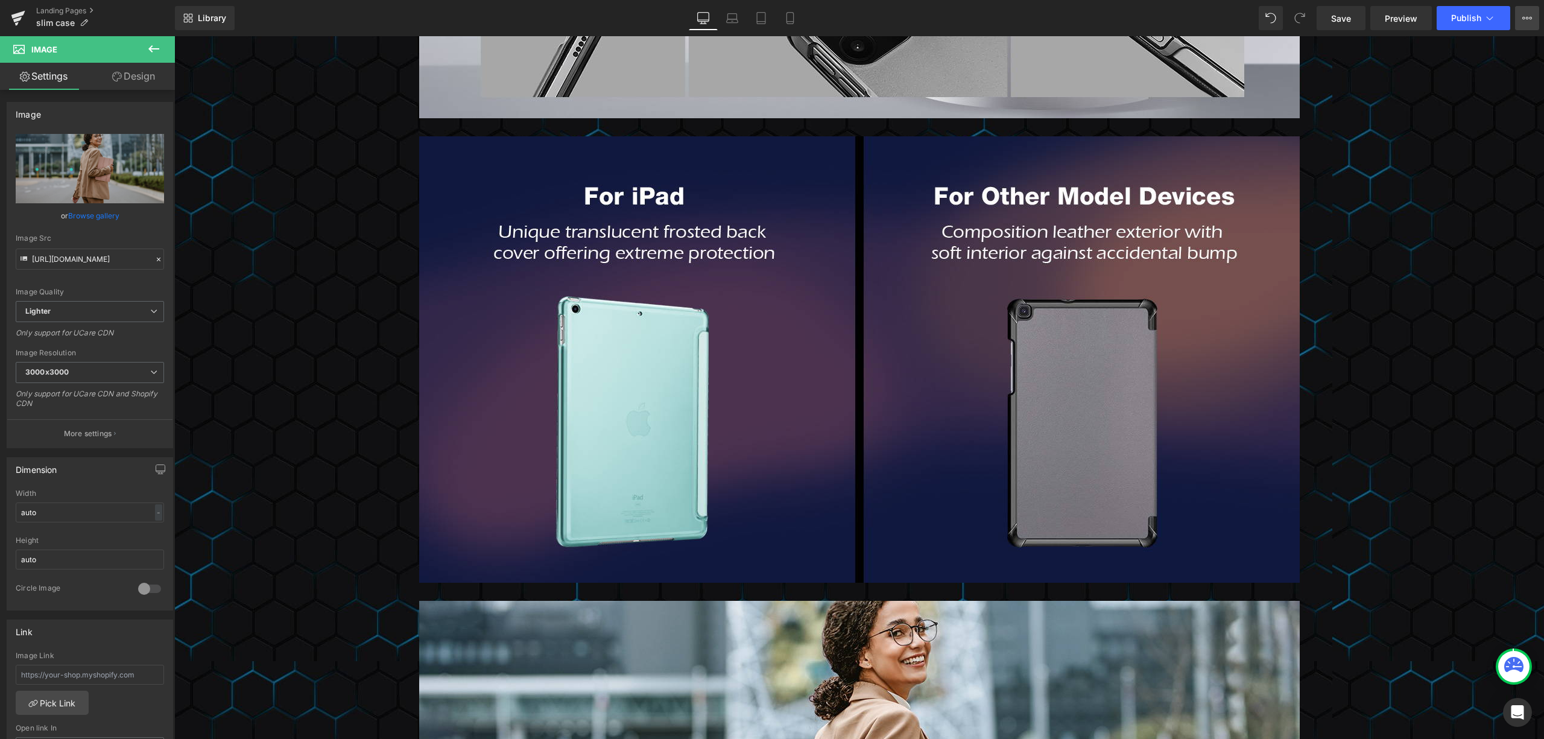
click at [1518, 15] on button "View Live Page View with current Template Save Template to Library Schedule Pub…" at bounding box center [1527, 18] width 24 height 24
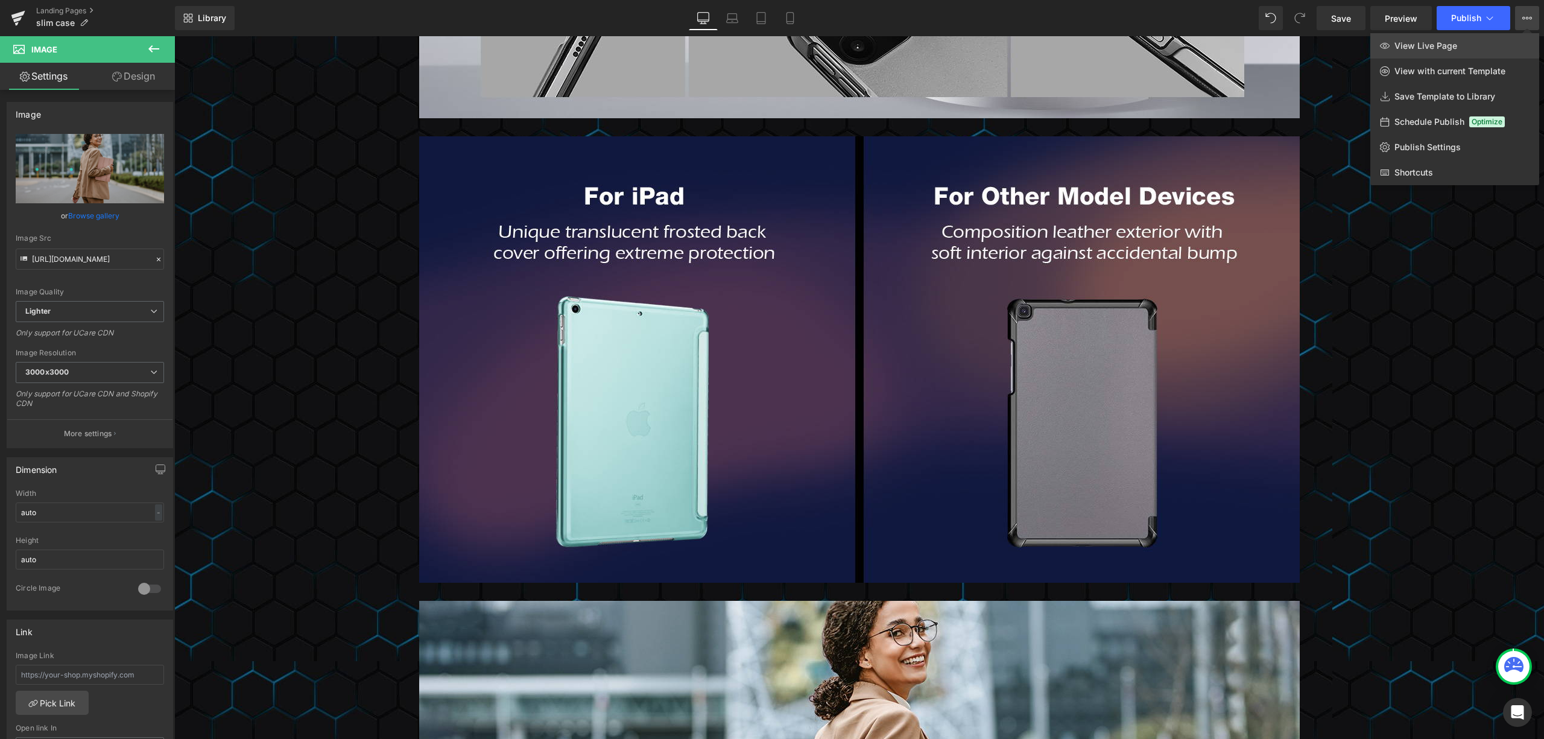
click at [1488, 34] on link "View Live Page" at bounding box center [1454, 45] width 169 height 25
